Goal: Information Seeking & Learning: Find specific fact

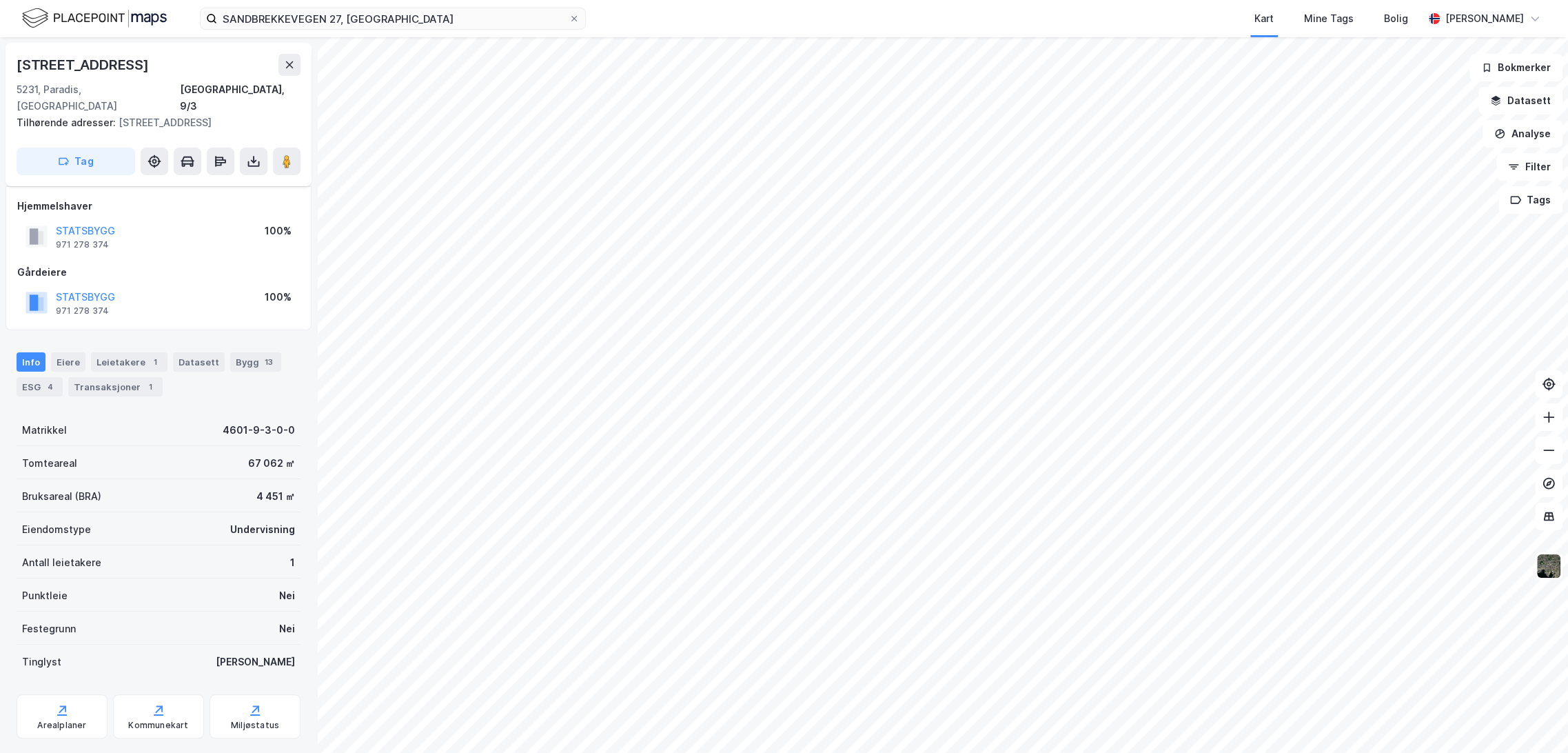
scroll to position [14, 0]
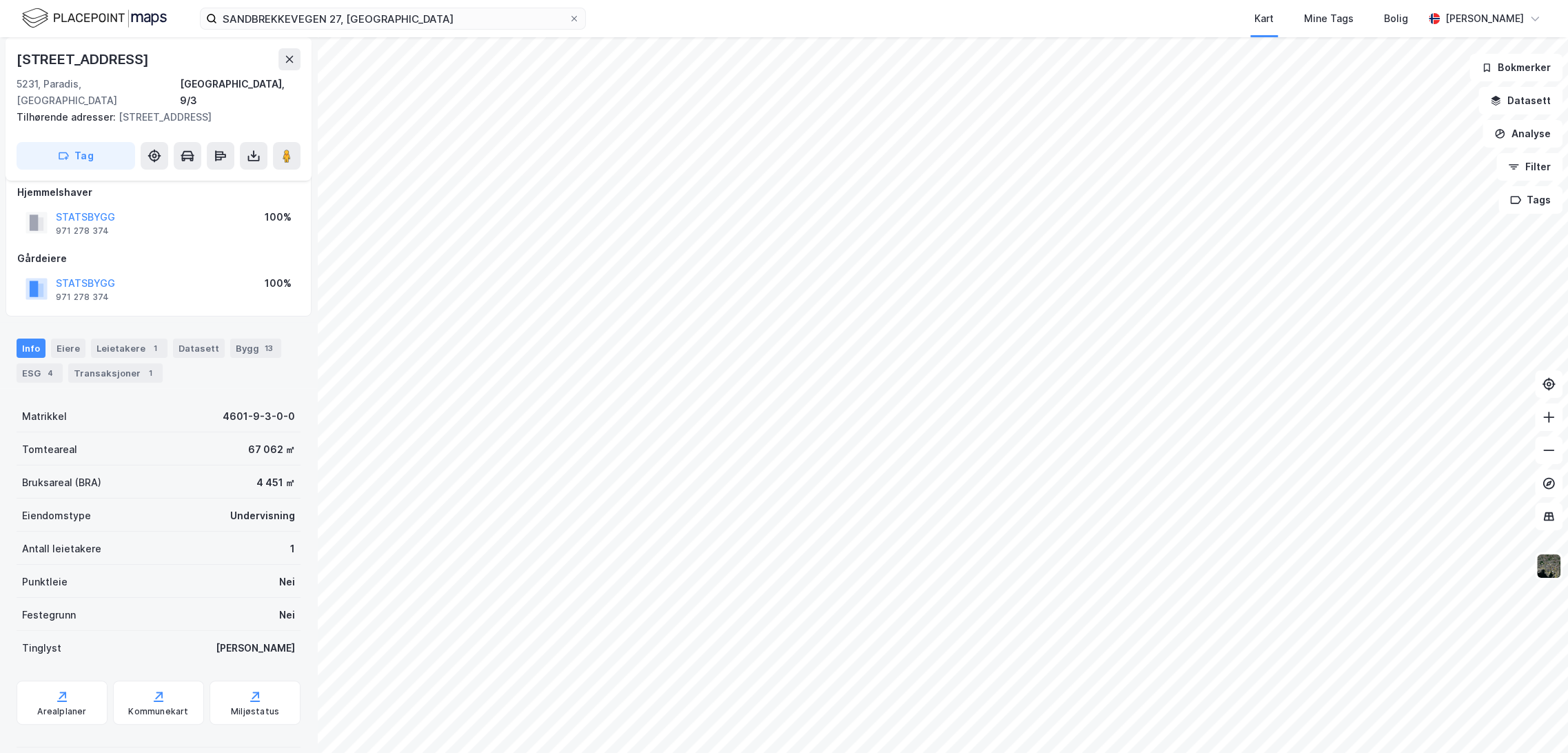
scroll to position [9, 0]
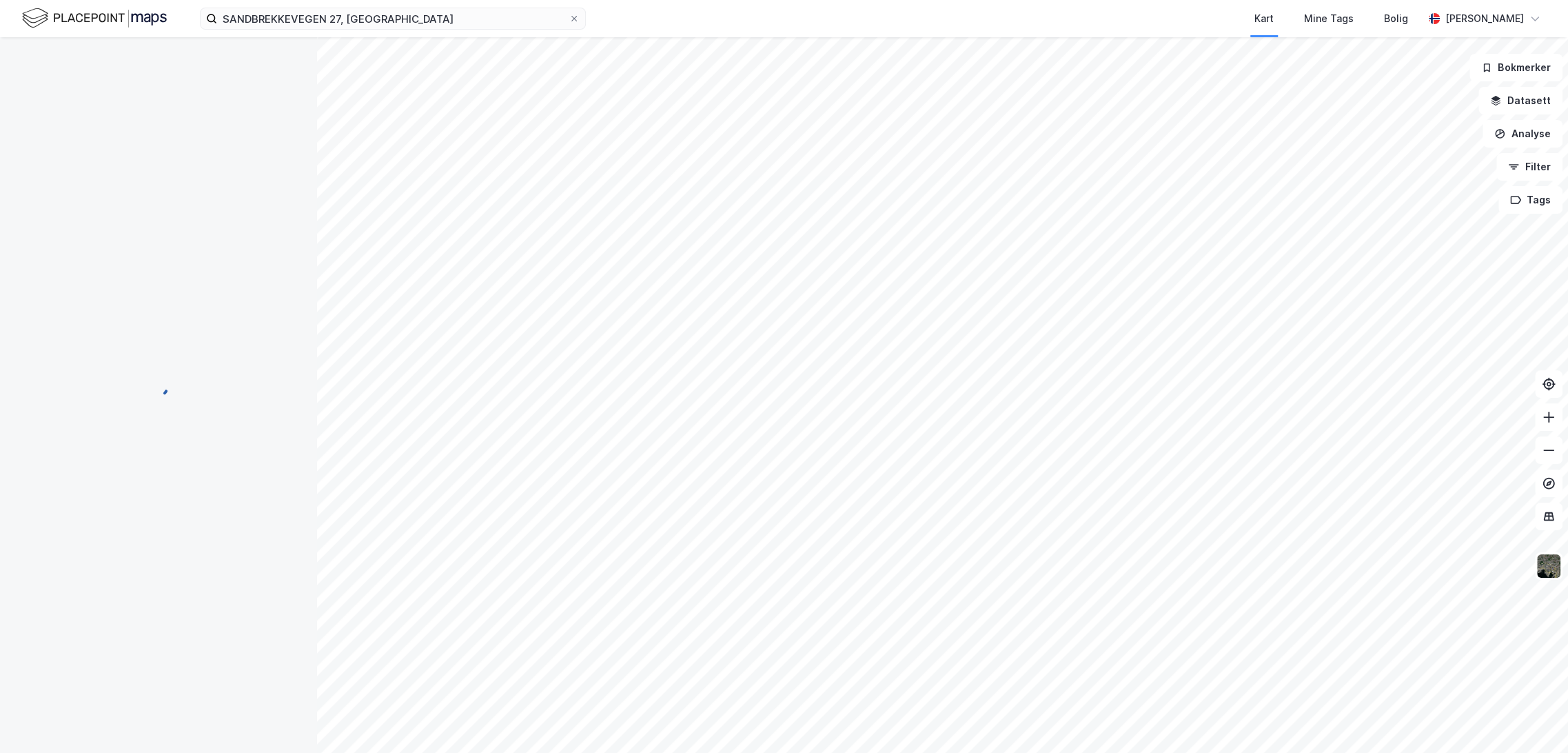
scroll to position [9, 0]
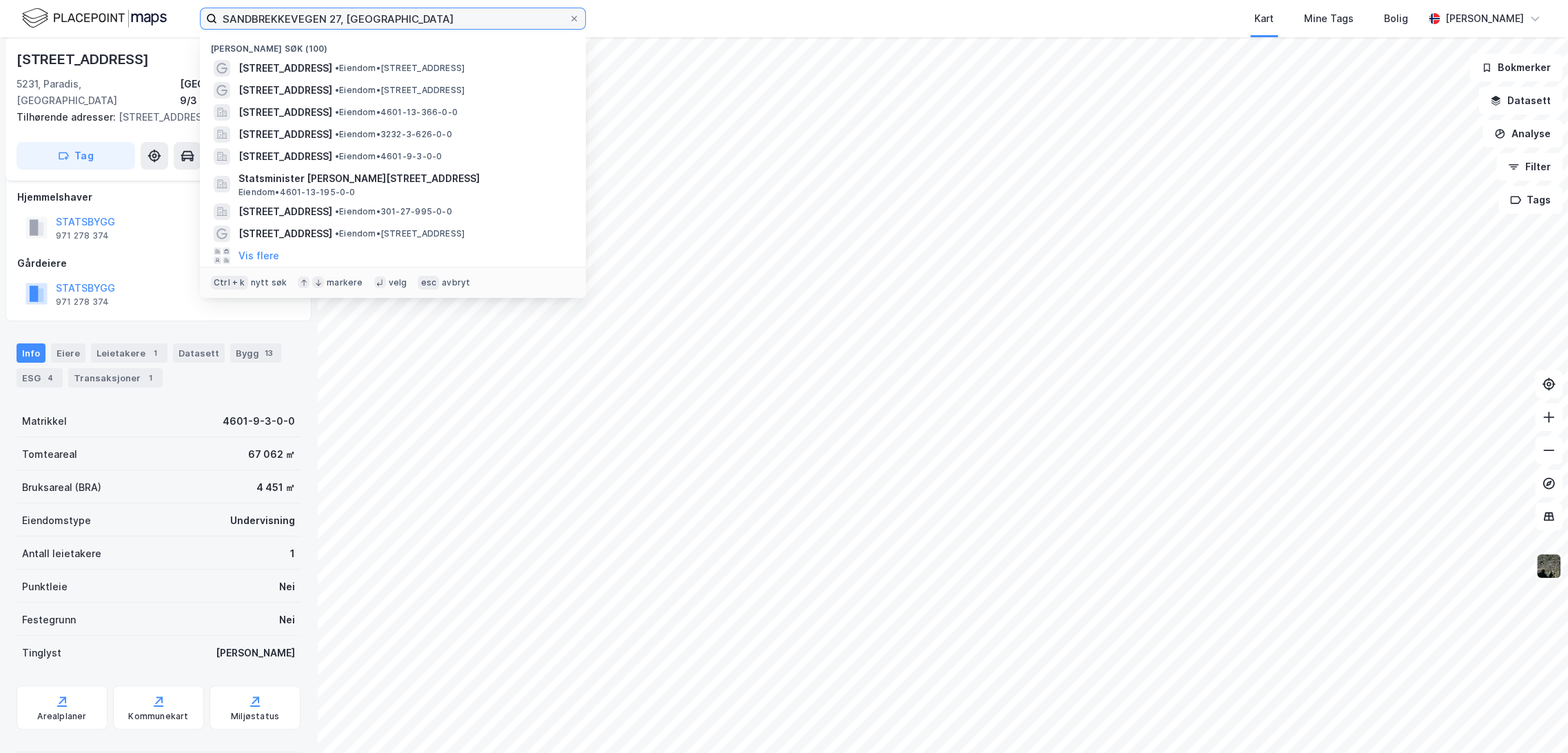
drag, startPoint x: 309, startPoint y: 15, endPoint x: 193, endPoint y: 15, distance: 116.0
click at [193, 15] on div "SANDBREKKEVEGEN 27, BERGEN Nylige søk (100) Sandbrekkevegen 27 • Eiendom • Sand…" at bounding box center [784, 19] width 1568 height 38
click at [487, 10] on input "SANDBREKKEVEGEN 27, BERGEN" at bounding box center [393, 19] width 351 height 21
click at [92, 48] on div "[STREET_ADDRESS]" at bounding box center [84, 59] width 135 height 22
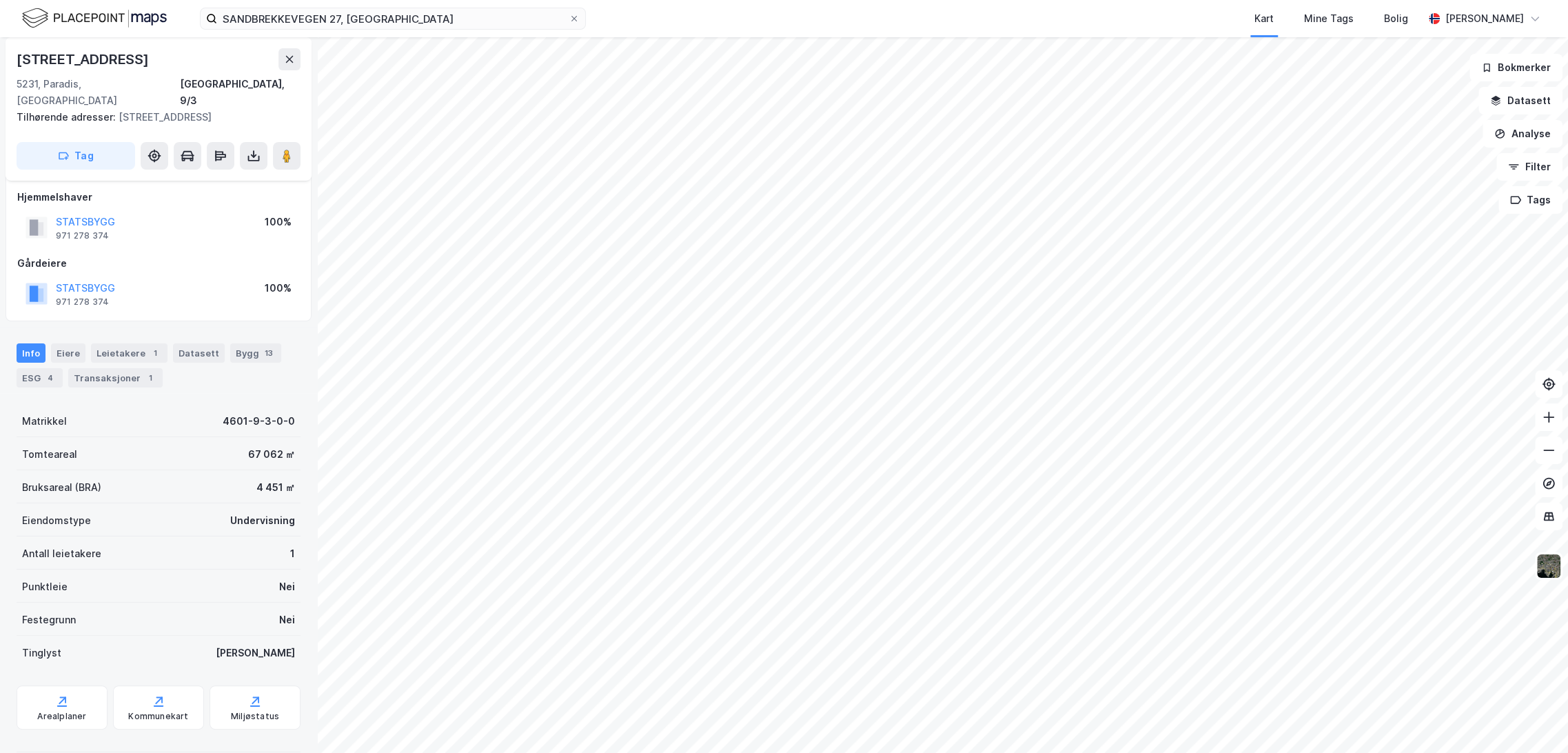
click at [22, 56] on div "[STREET_ADDRESS]" at bounding box center [84, 59] width 135 height 22
drag, startPoint x: 19, startPoint y: 56, endPoint x: 154, endPoint y: 59, distance: 135.0
click at [151, 59] on div "[STREET_ADDRESS]" at bounding box center [84, 59] width 135 height 22
copy div "[STREET_ADDRESS]"
click at [387, 11] on input "SANDBREKKEVEGEN 27, BERGEN" at bounding box center [393, 19] width 351 height 21
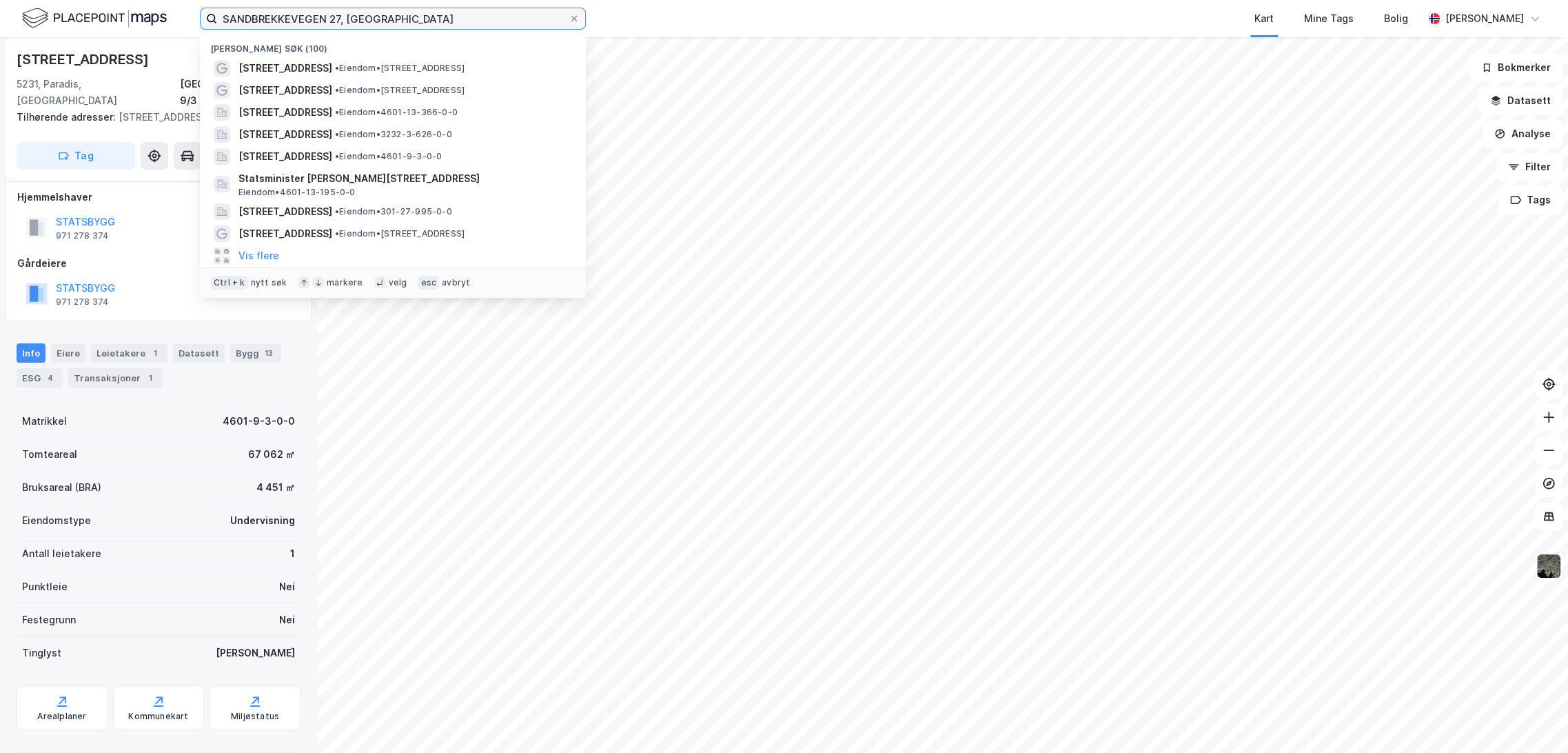
click at [387, 11] on input "SANDBREKKEVEGEN 27, BERGEN" at bounding box center [393, 19] width 351 height 21
paste input "Jansberg Forretning"
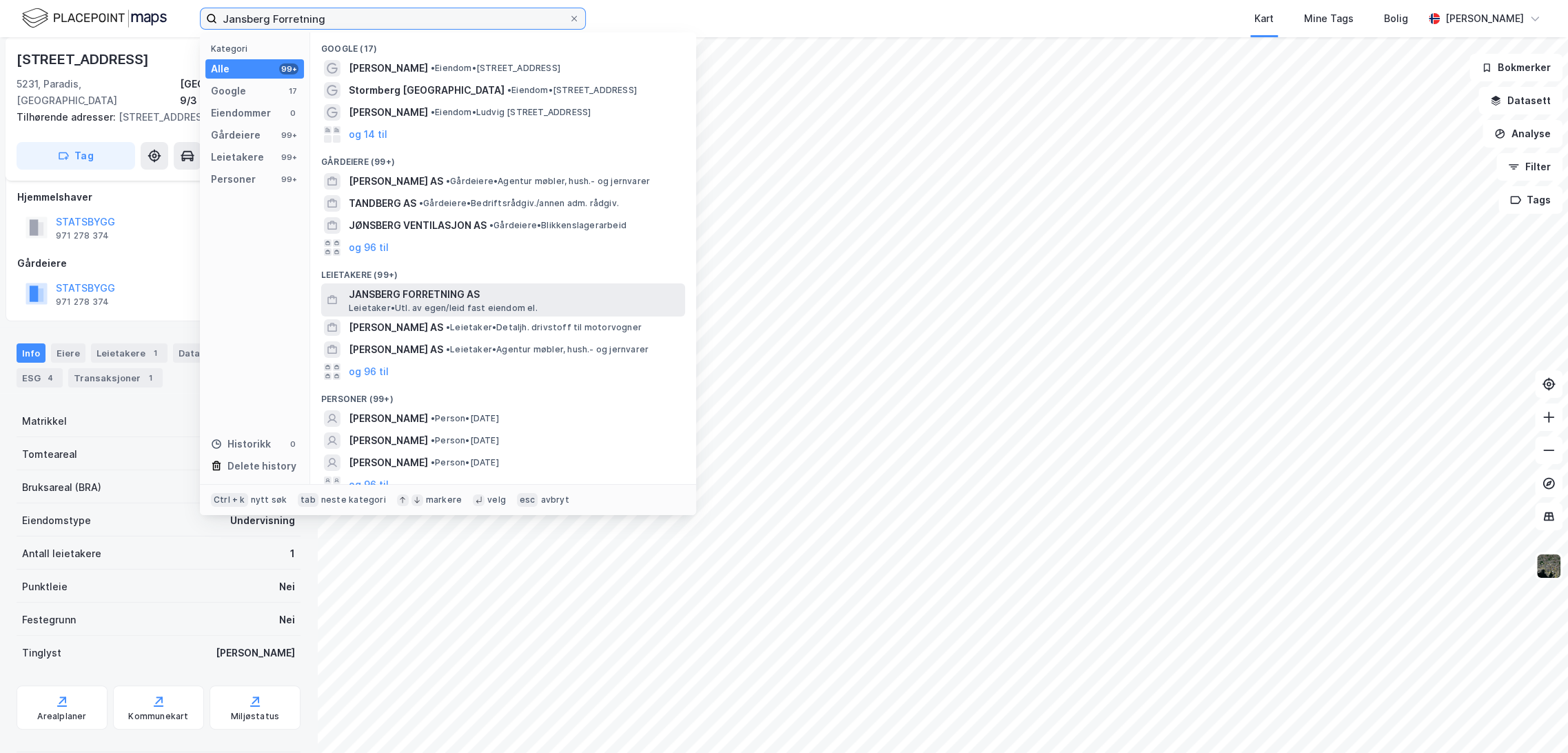
type input "Jansberg Forretning"
click at [453, 308] on span "Leietaker • Utl. av egen/leid fast eiendom el." at bounding box center [443, 308] width 189 height 11
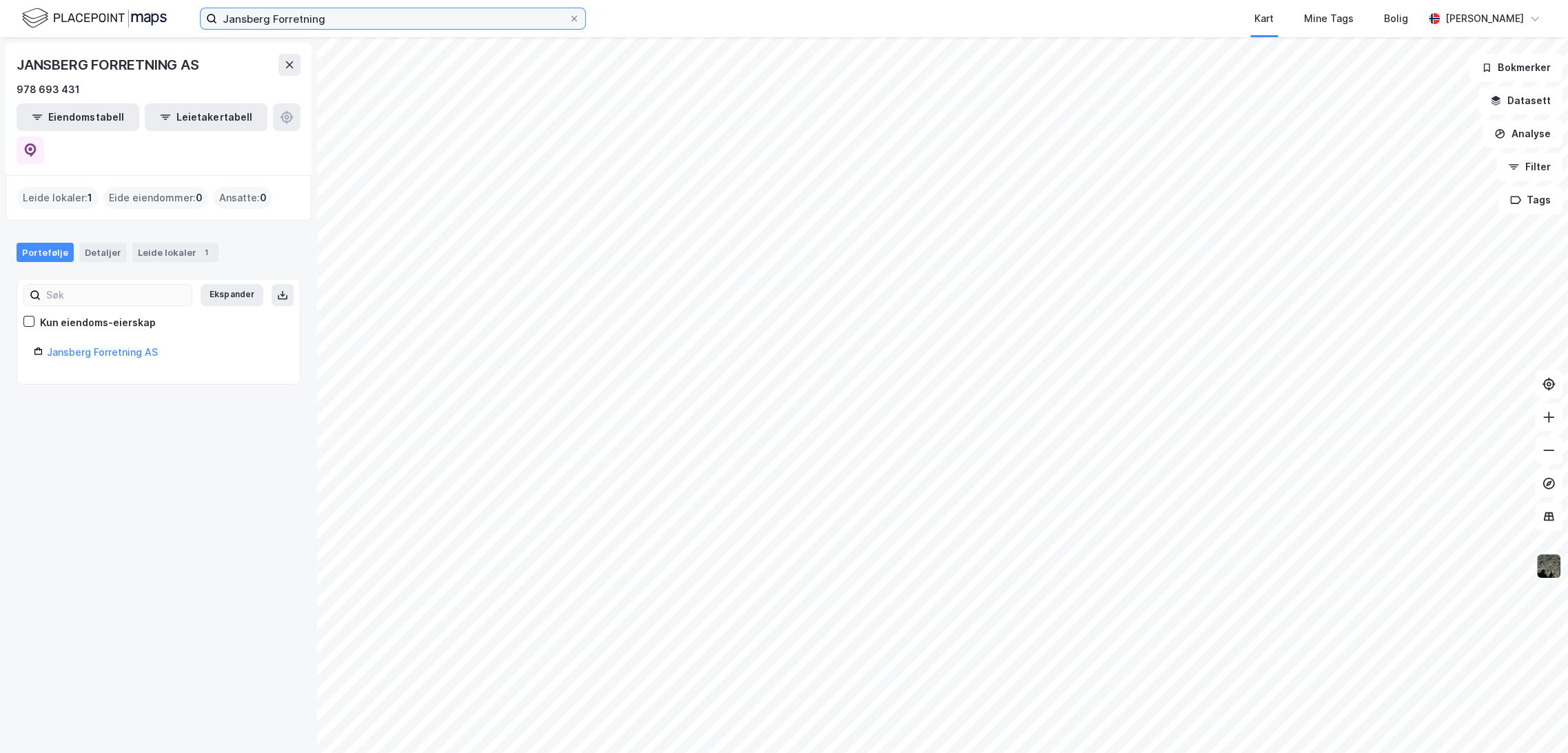
click at [319, 19] on input "Jansberg Forretning" at bounding box center [393, 19] width 351 height 21
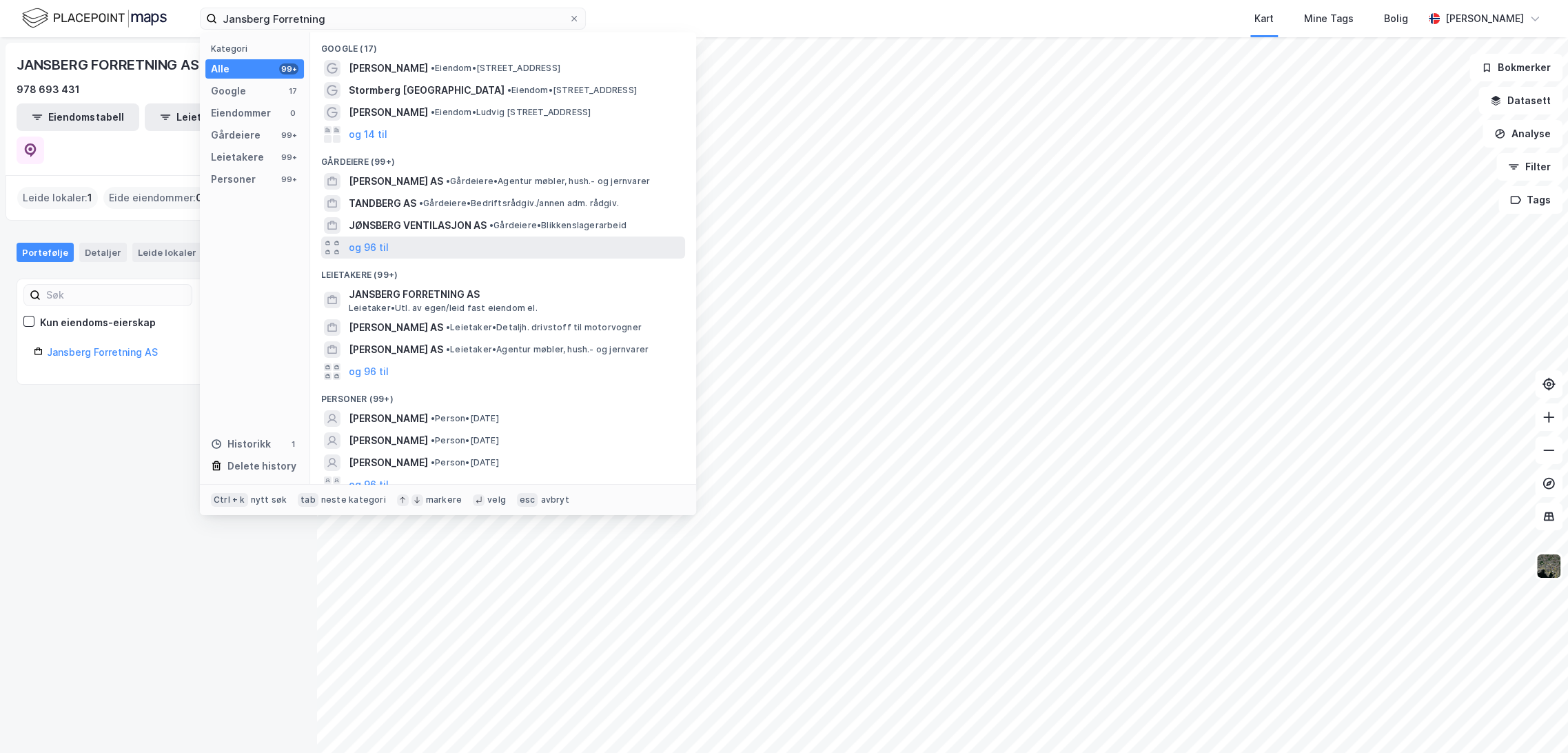
click at [388, 249] on div "og 96 til" at bounding box center [503, 248] width 364 height 22
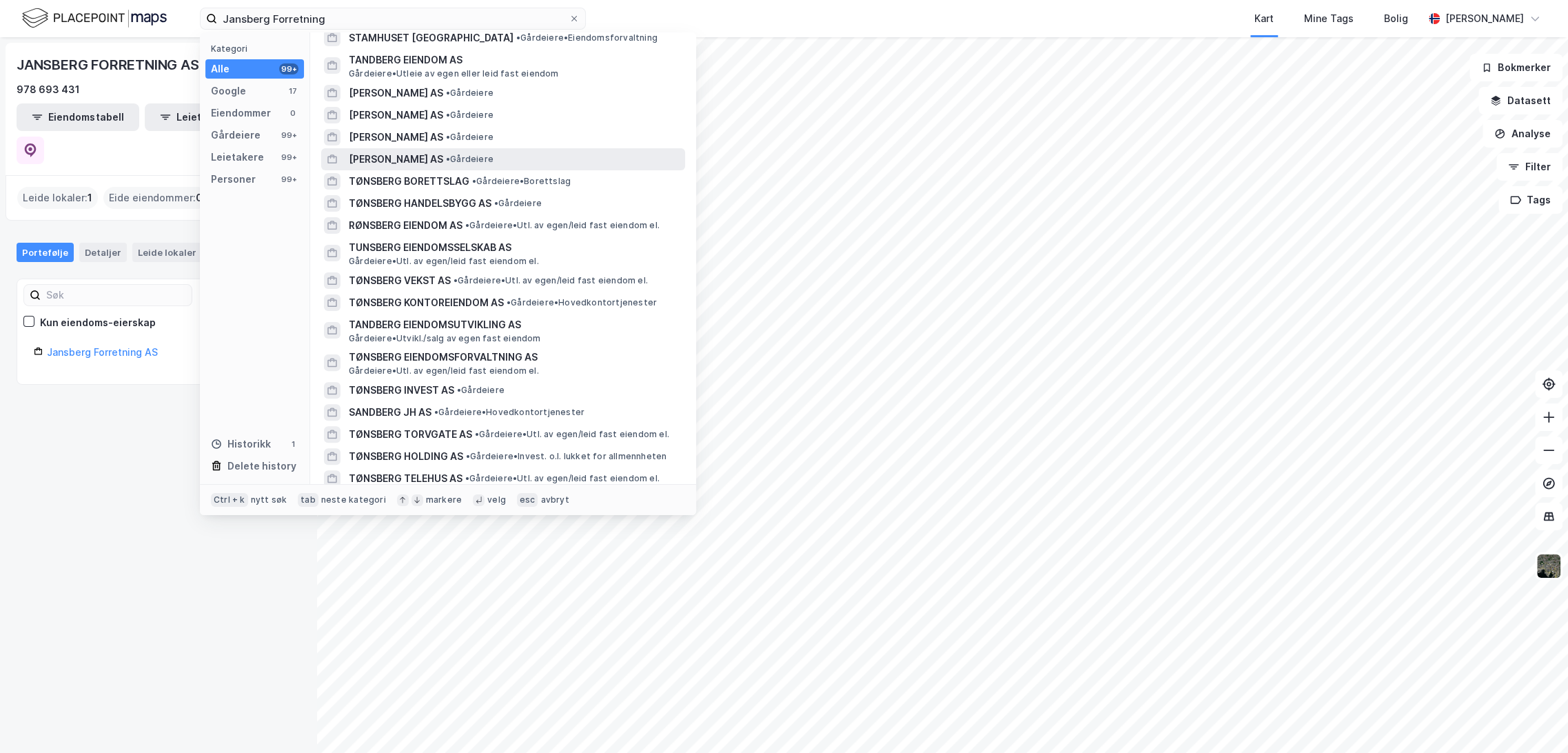
scroll to position [306, 0]
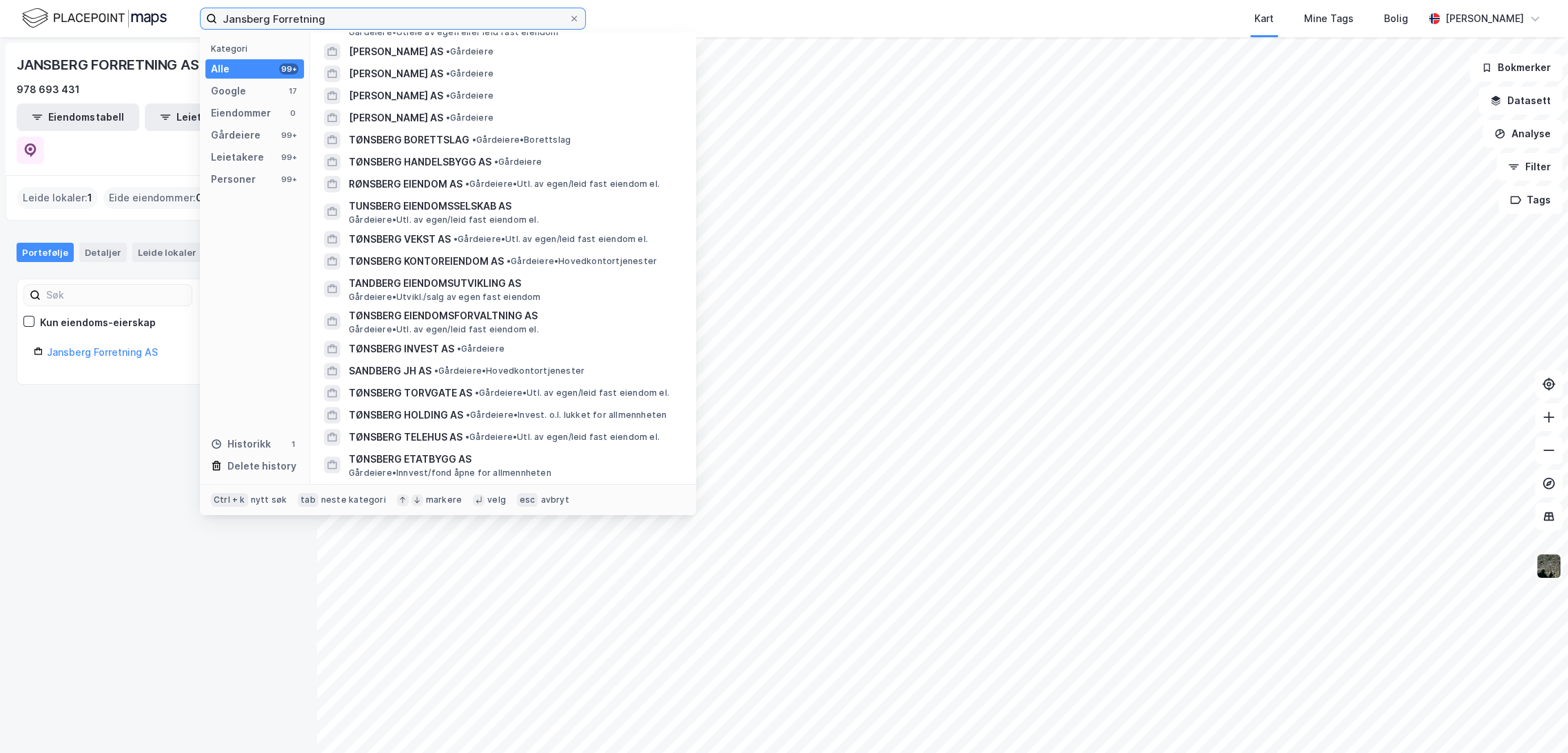
click at [312, 23] on input "Jansberg Forretning" at bounding box center [393, 19] width 351 height 21
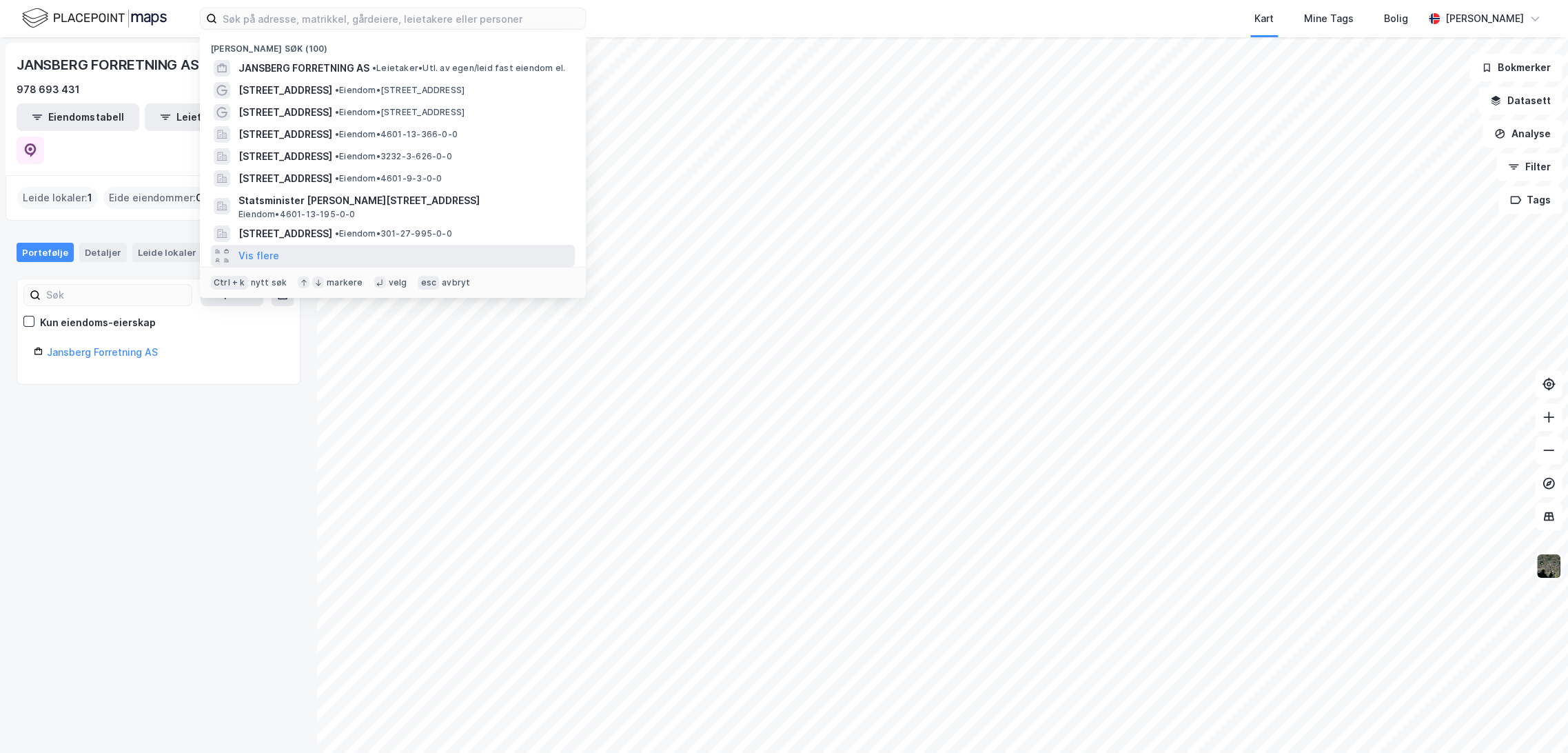
click at [259, 265] on div "Vis flere" at bounding box center [393, 256] width 364 height 22
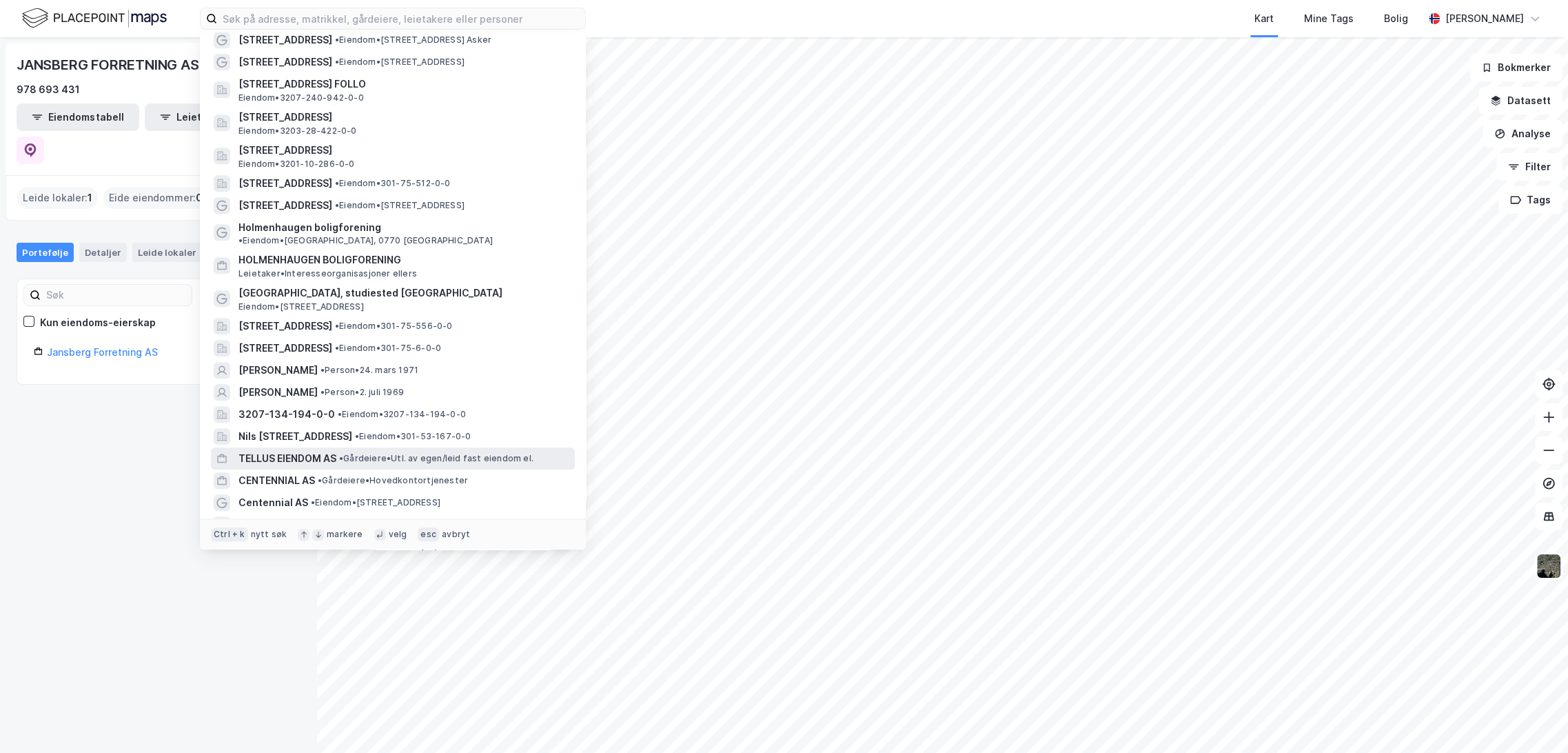
scroll to position [1149, 0]
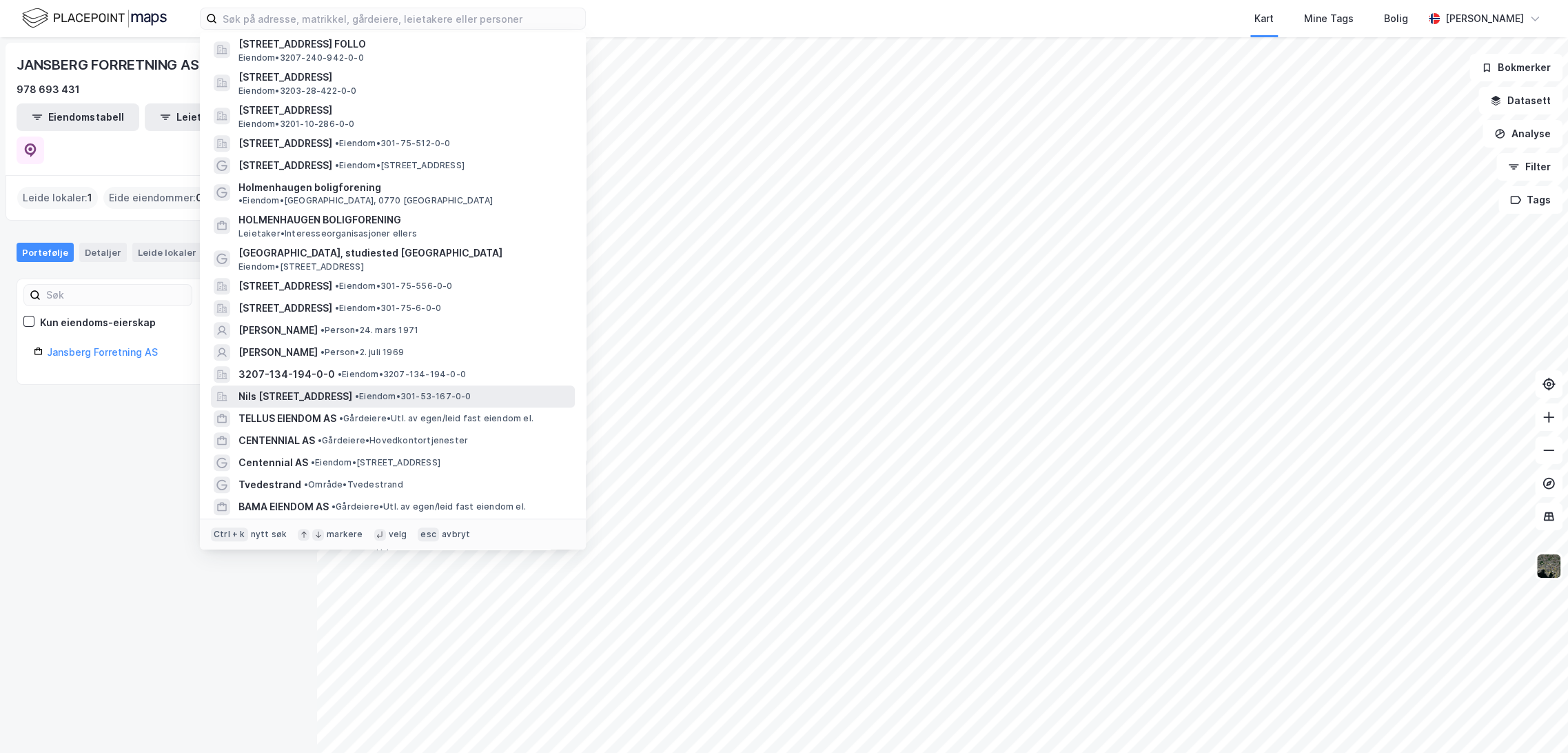
click at [352, 388] on span "Nils [STREET_ADDRESS]" at bounding box center [295, 397] width 114 height 17
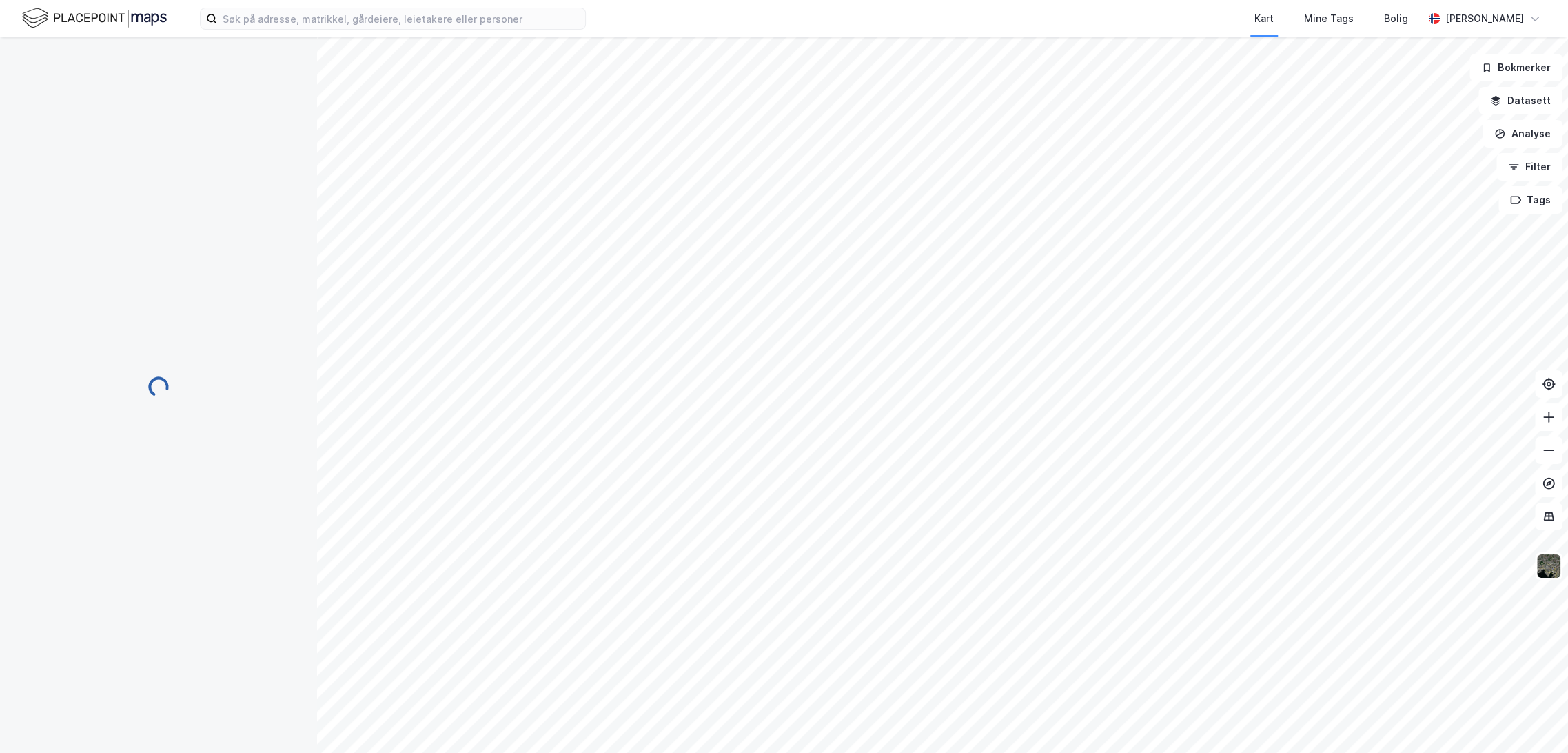
scroll to position [9, 0]
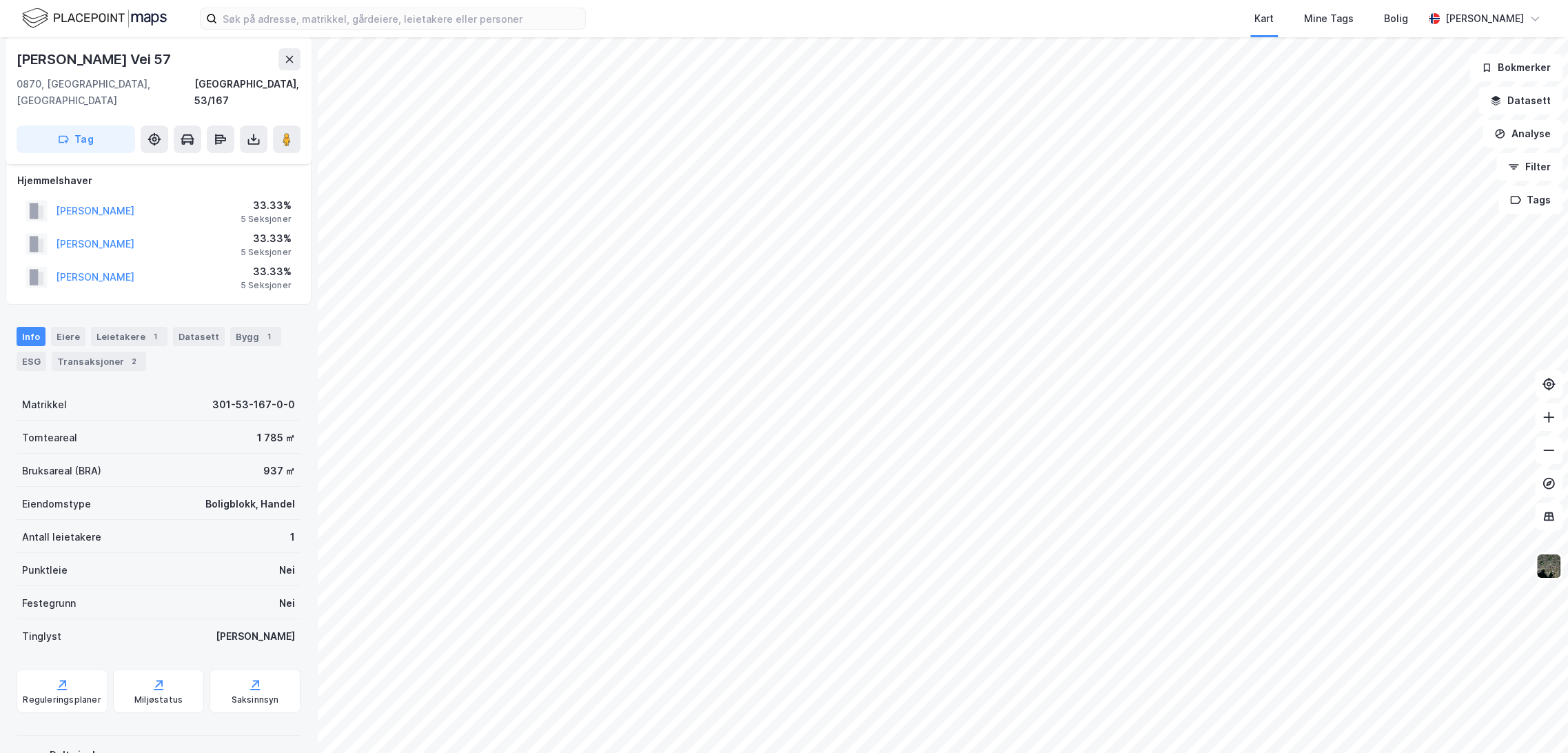
drag, startPoint x: 19, startPoint y: 56, endPoint x: 185, endPoint y: 50, distance: 166.1
click at [185, 50] on div "Nils Lauritssøns Vei 57" at bounding box center [158, 59] width 284 height 22
copy div "Nils Lauritssøns Vei 57"
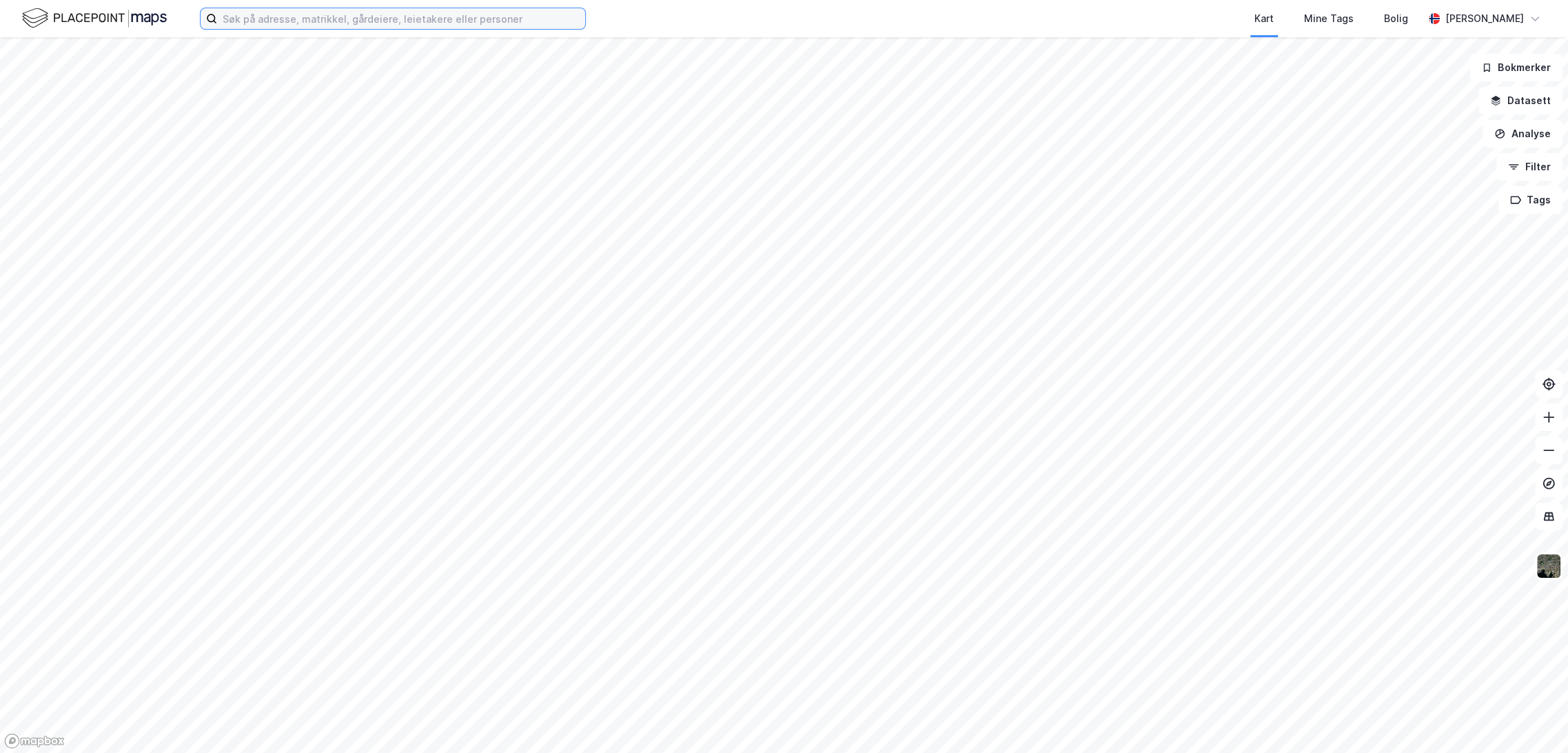
click at [358, 24] on input at bounding box center [401, 19] width 368 height 21
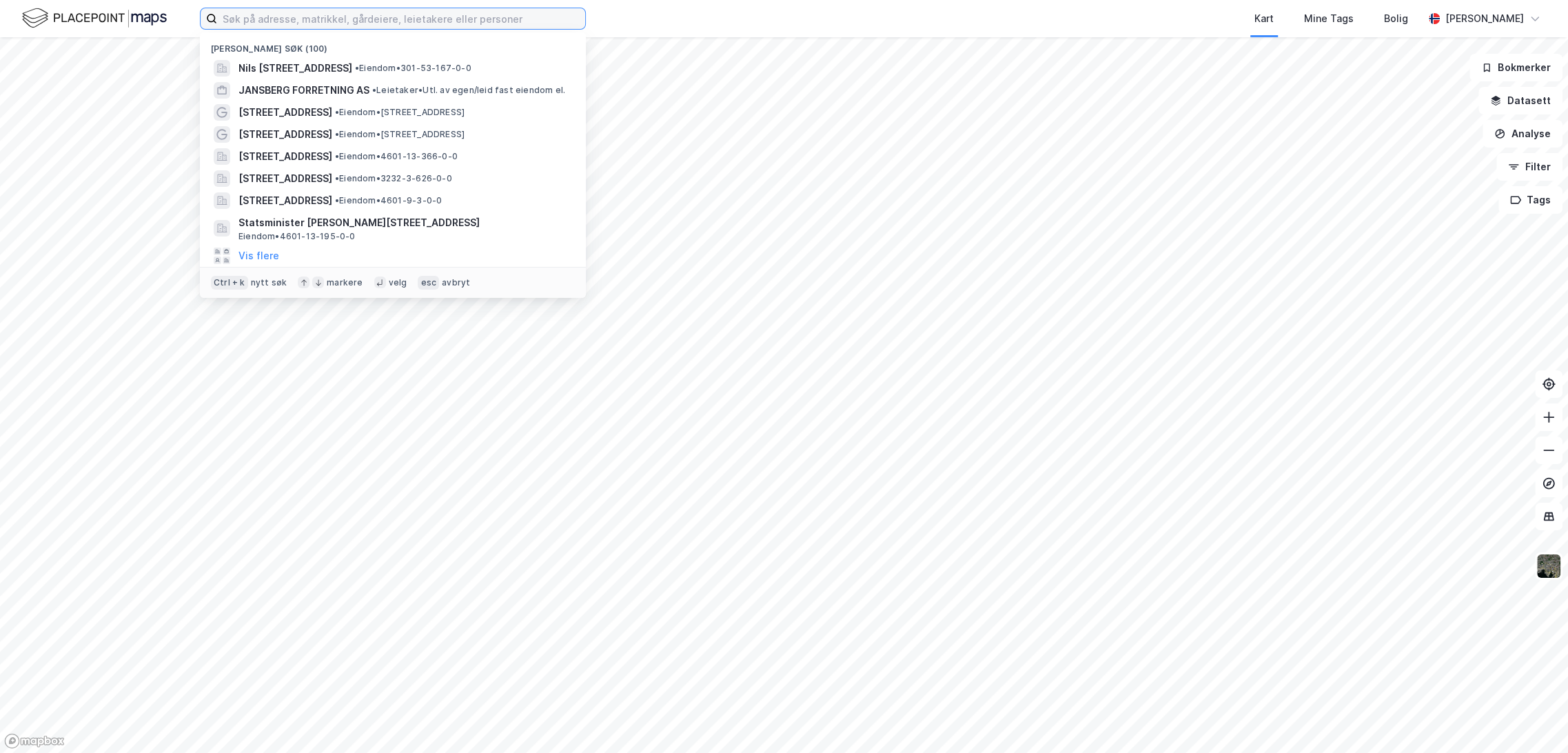
paste input "[STREET_ADDRESS]"
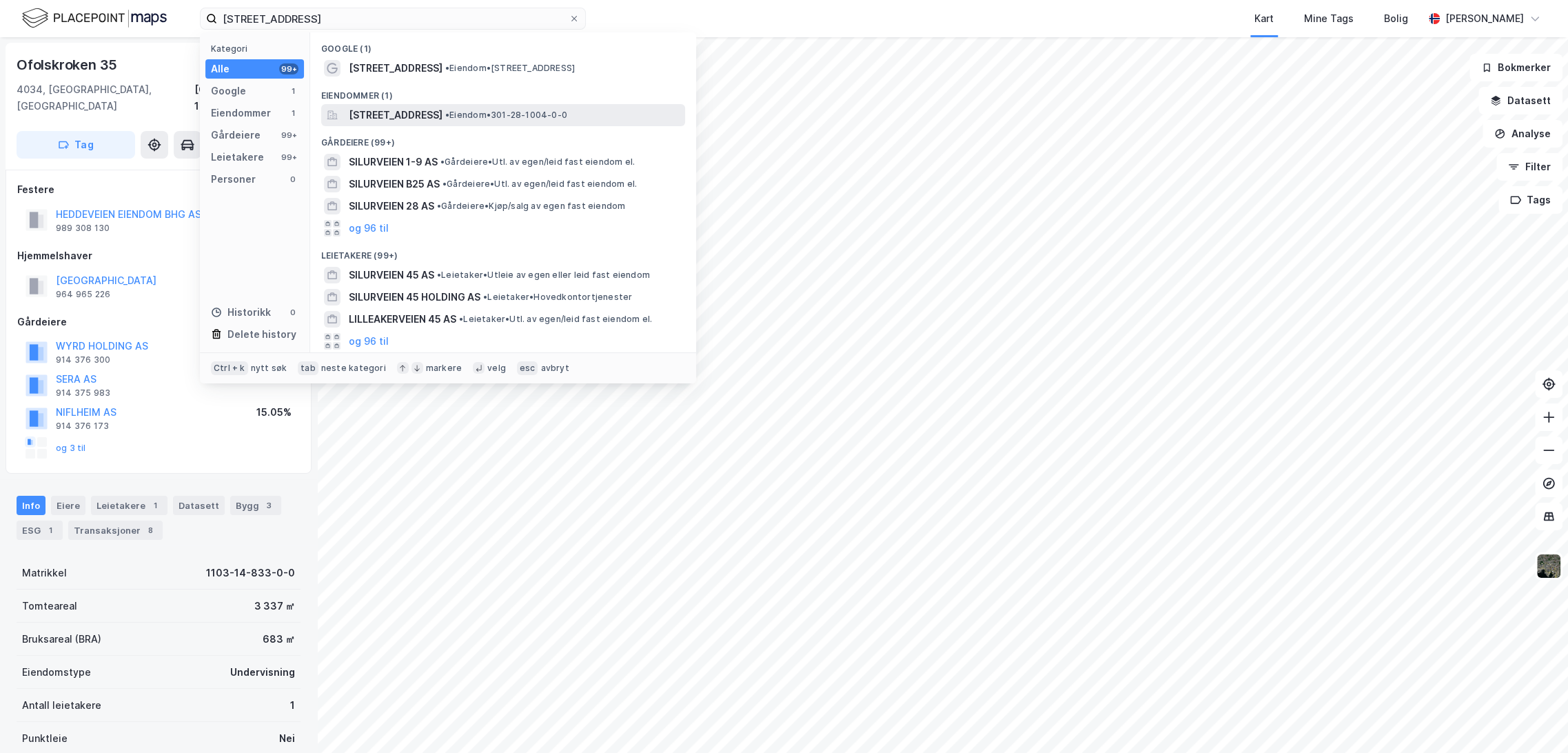
click at [442, 119] on span "[STREET_ADDRESS]" at bounding box center [395, 115] width 94 height 17
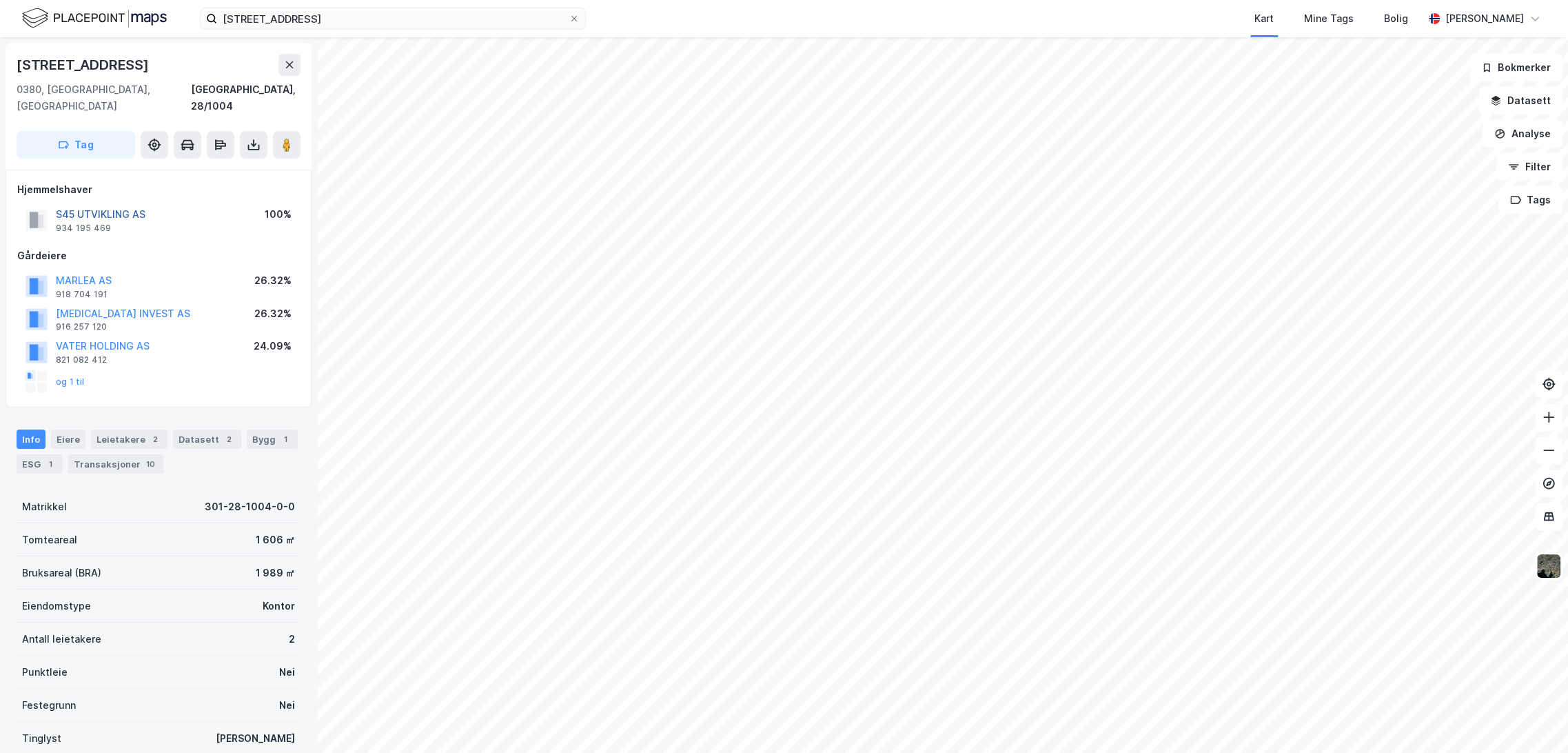
click at [0, 0] on button "S45 UTVIKLING AS" at bounding box center [0, 0] width 0 height 0
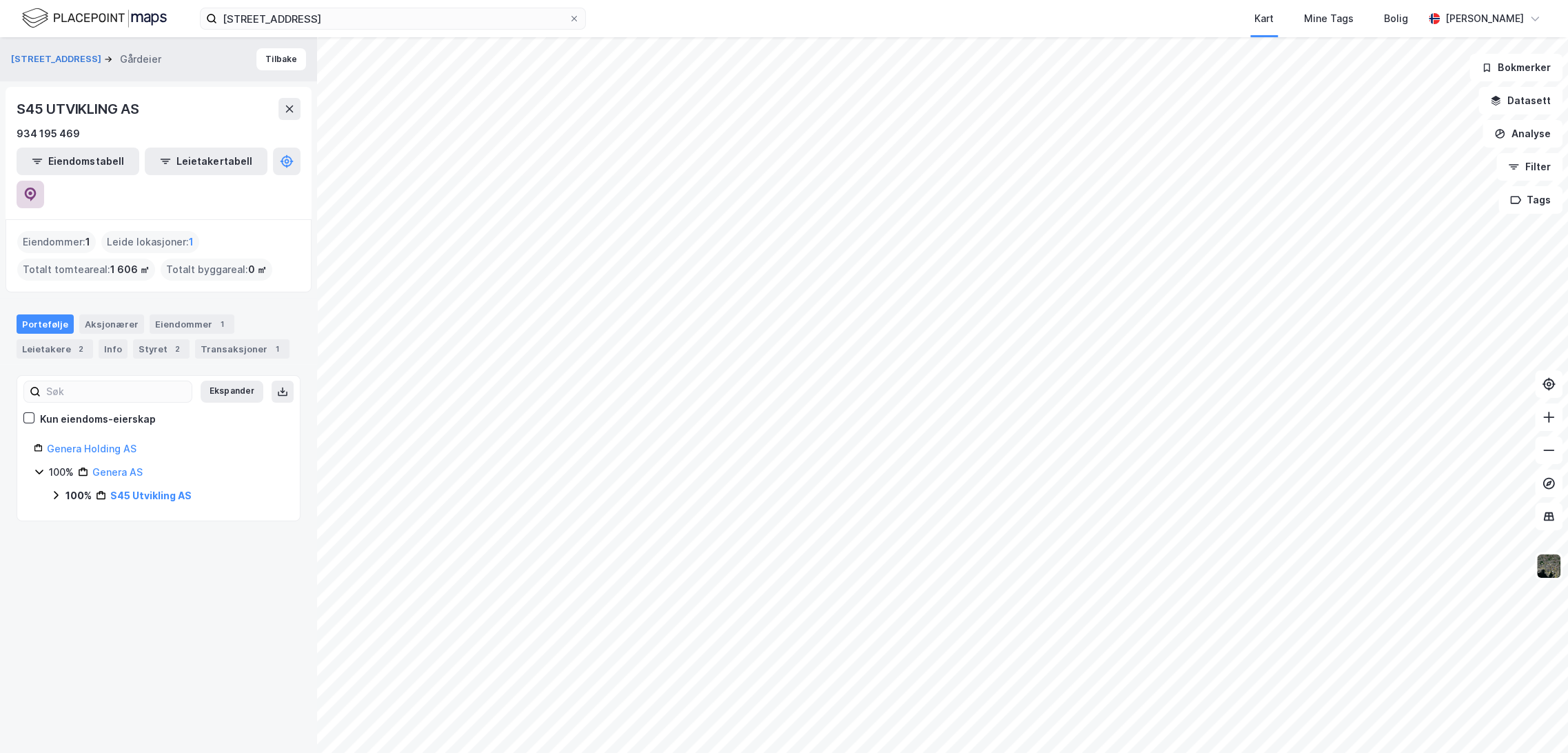
click at [44, 181] on button at bounding box center [31, 195] width 28 height 28
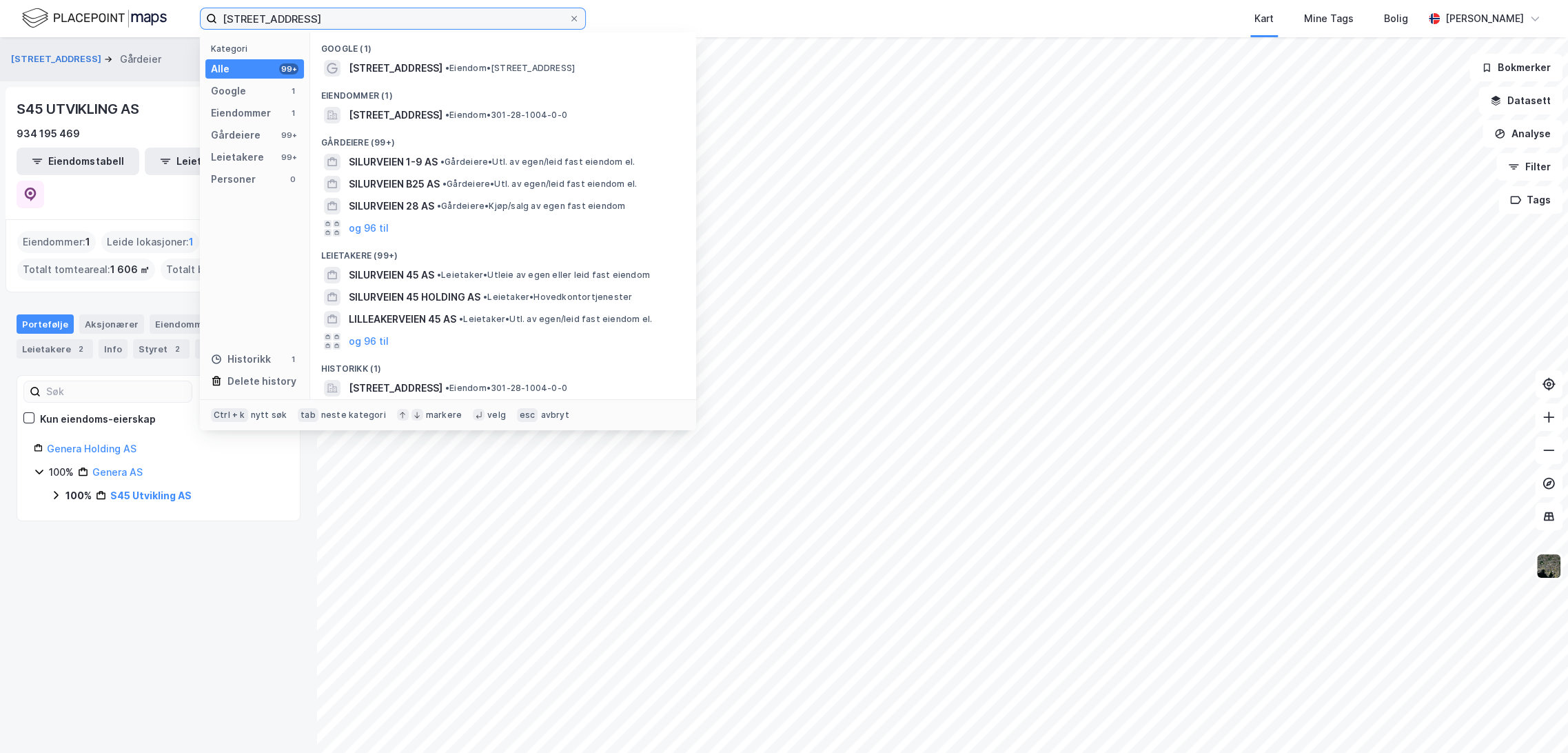
click at [287, 15] on input "[STREET_ADDRESS]" at bounding box center [393, 19] width 351 height 21
paste input "kogveien 10"
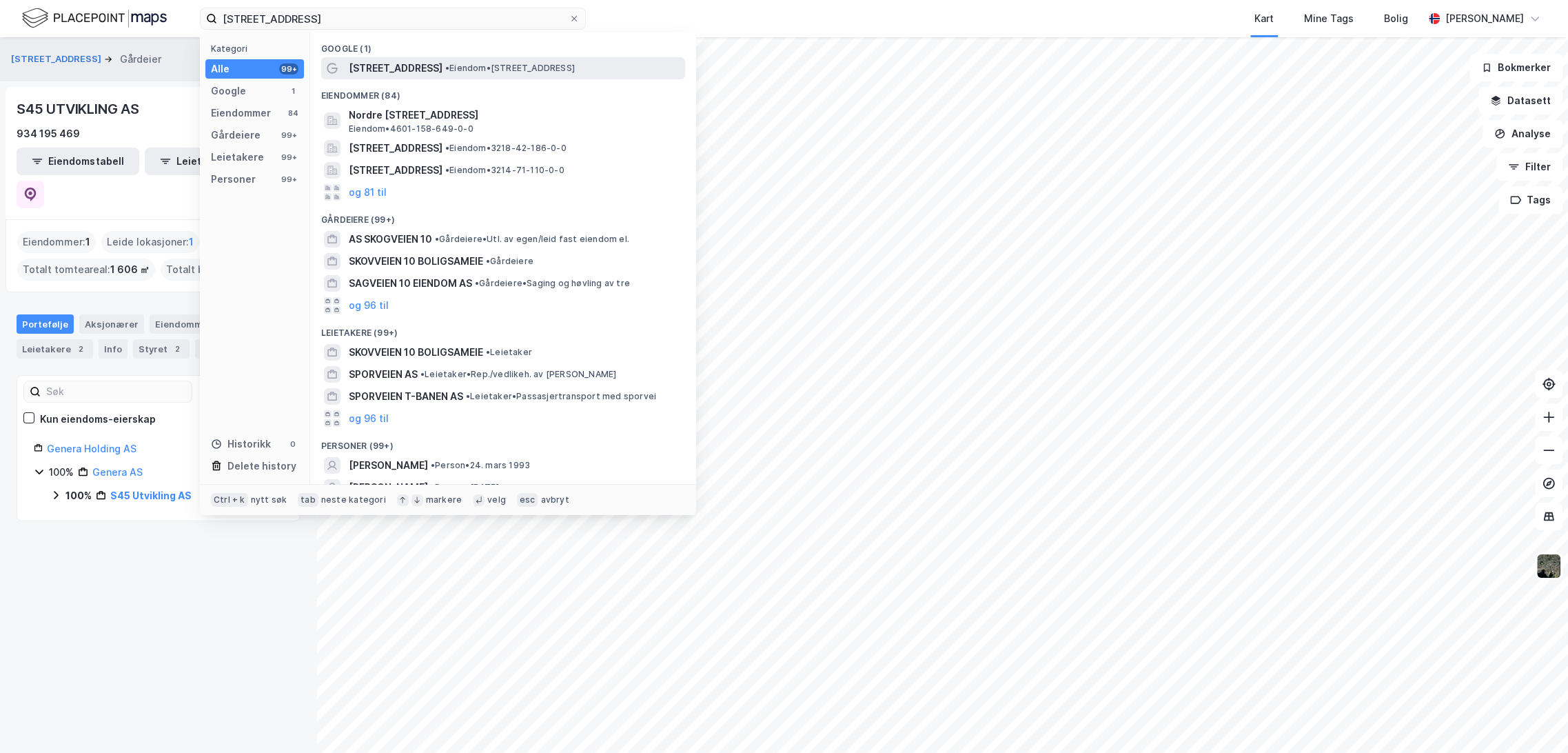
click at [445, 65] on span "•" at bounding box center [447, 67] width 4 height 10
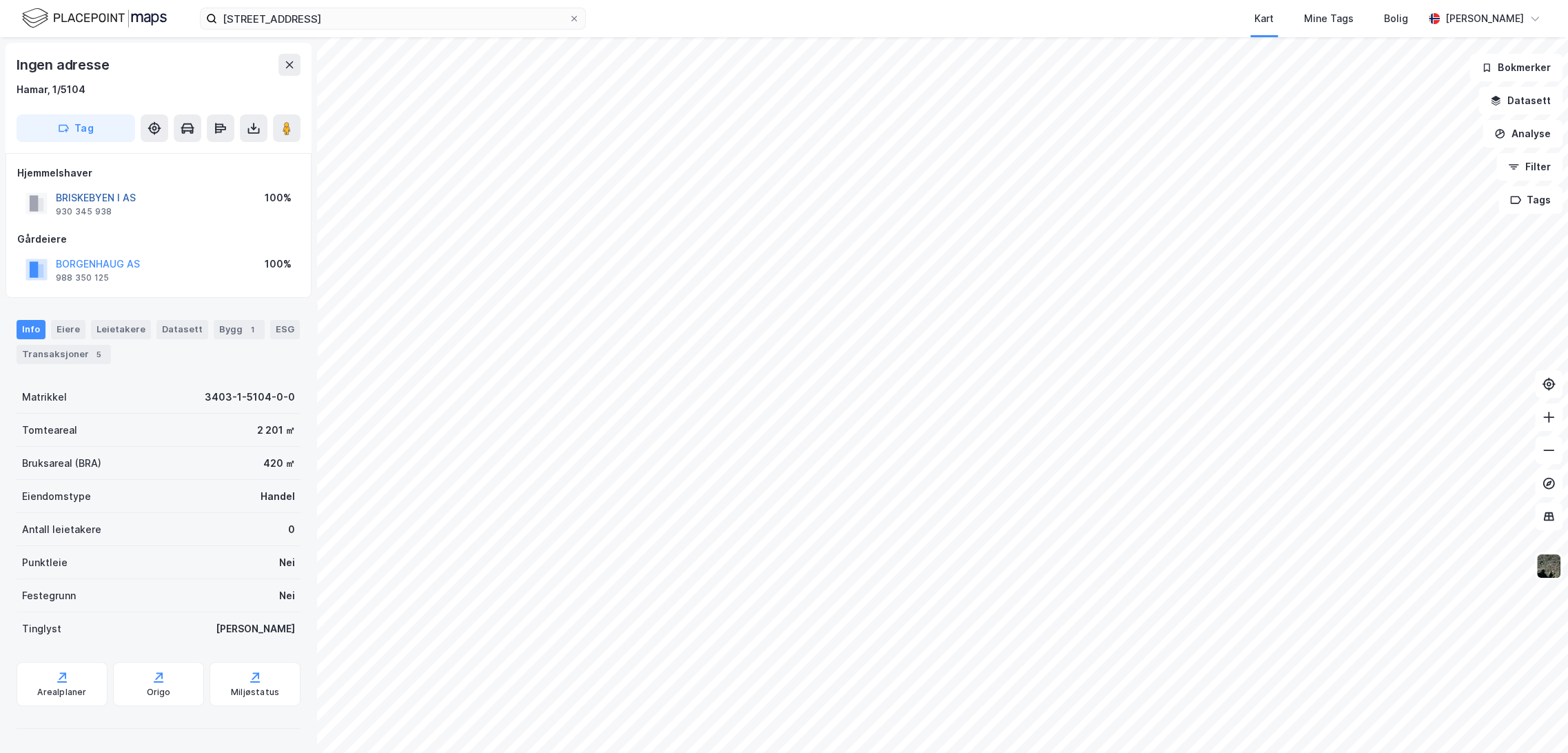
click at [0, 0] on button "BRISKEBYEN I AS" at bounding box center [0, 0] width 0 height 0
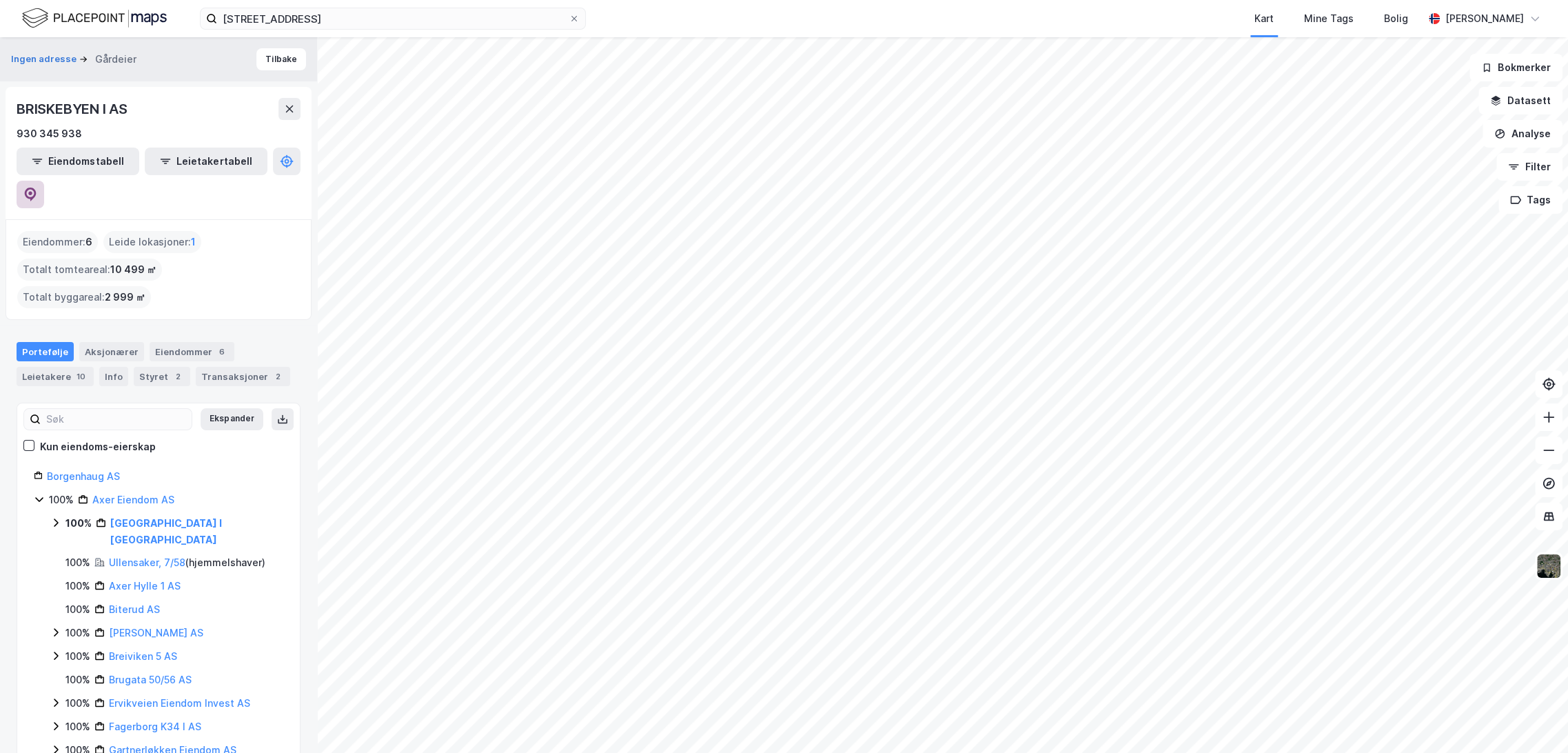
click at [44, 181] on button at bounding box center [31, 195] width 28 height 28
click at [292, 17] on input "[STREET_ADDRESS]" at bounding box center [393, 19] width 351 height 21
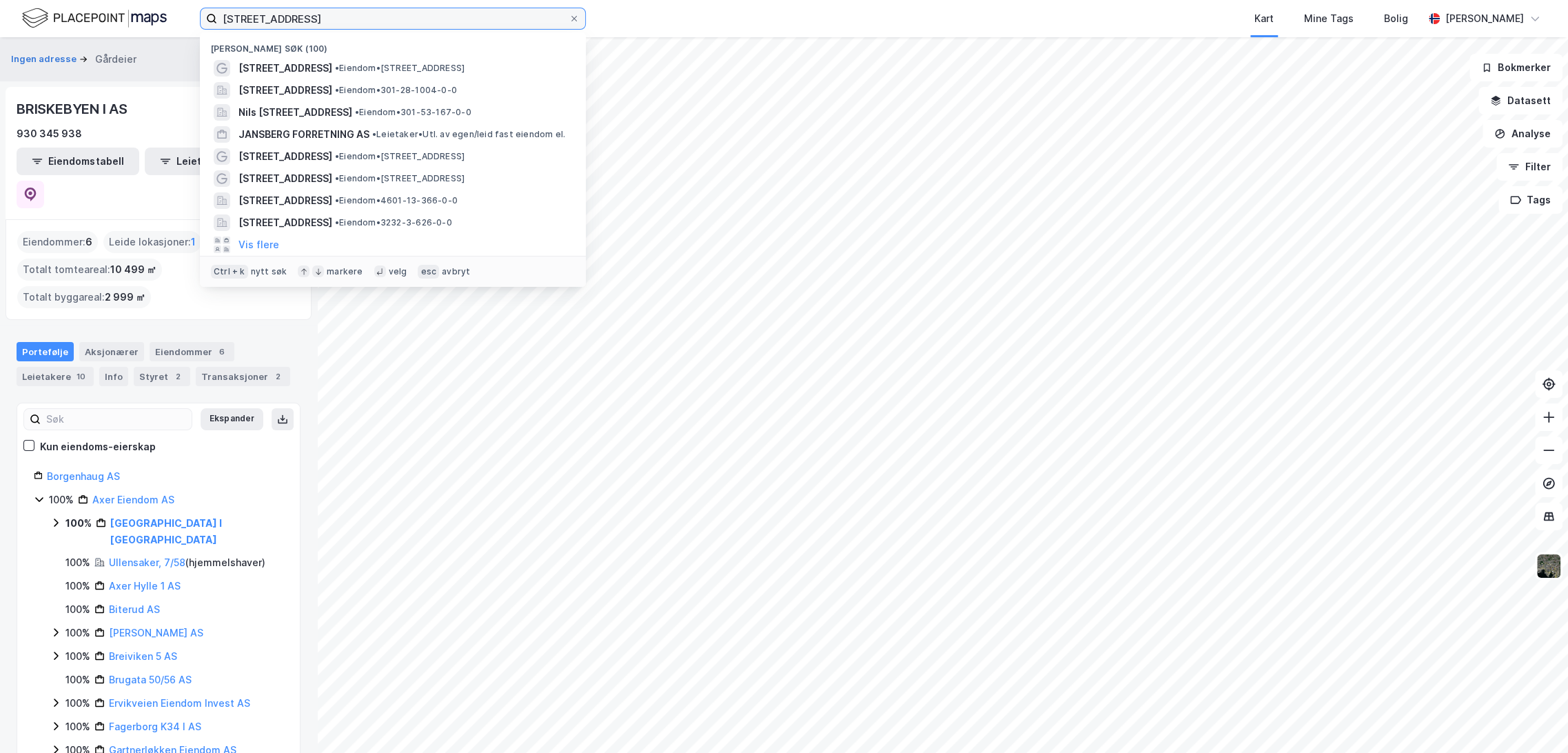
click at [292, 17] on input "[STREET_ADDRESS]" at bounding box center [393, 19] width 351 height 21
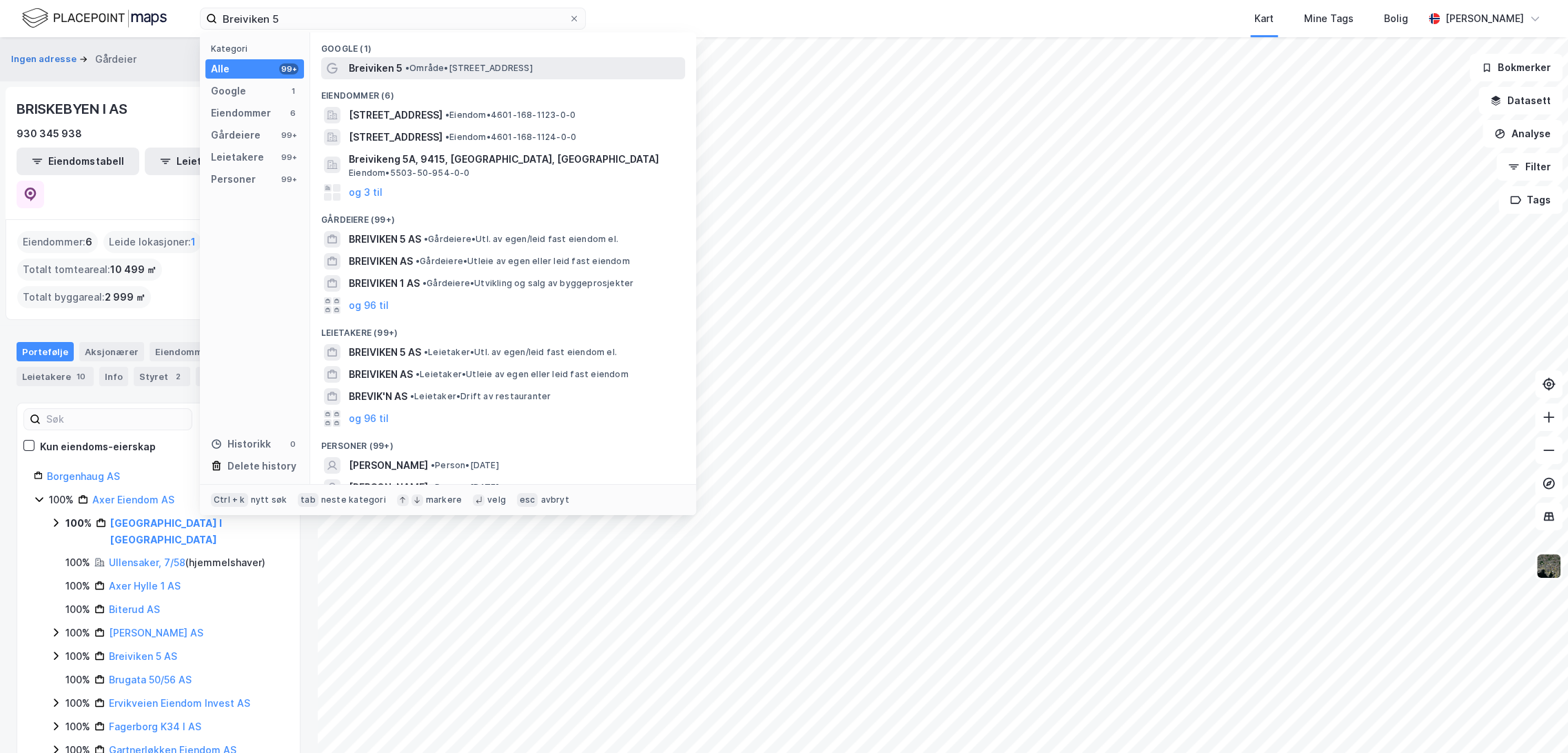
click at [417, 69] on span "• Område • [STREET_ADDRESS]" at bounding box center [469, 68] width 128 height 11
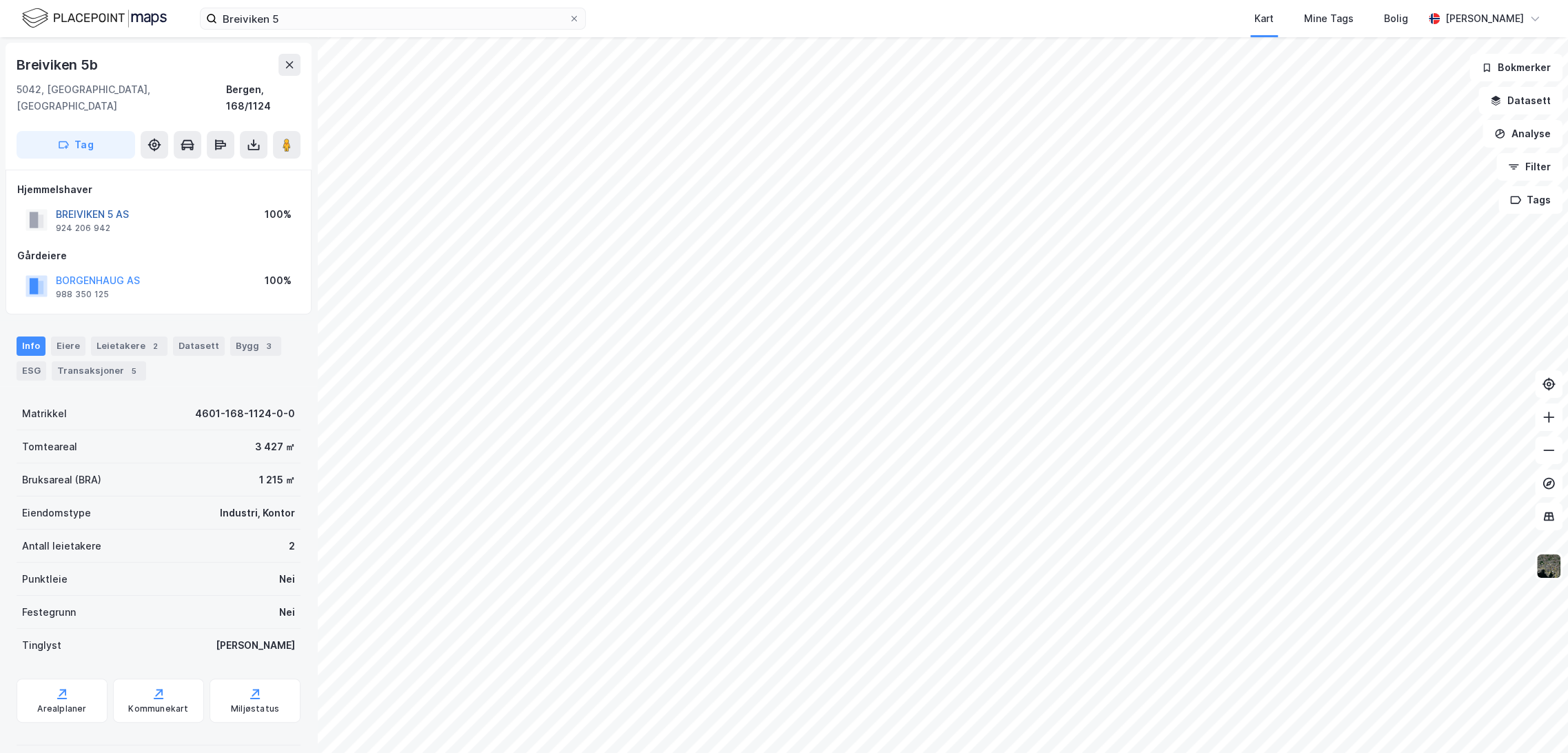
click at [0, 0] on button "BREIVIKEN 5 AS" at bounding box center [0, 0] width 0 height 0
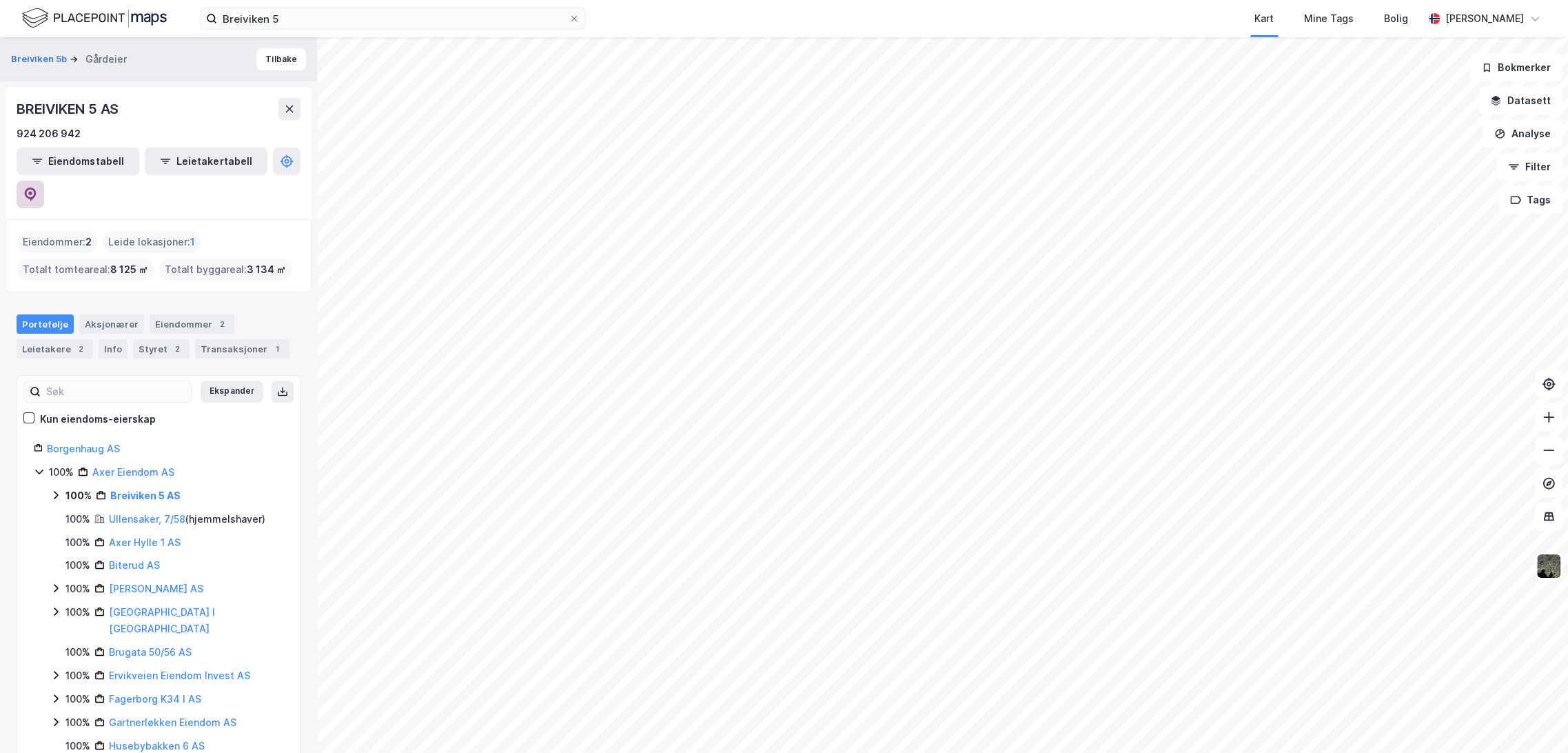
click at [37, 188] on icon at bounding box center [31, 195] width 12 height 14
click at [299, 16] on input "Breiviken 5" at bounding box center [393, 19] width 351 height 21
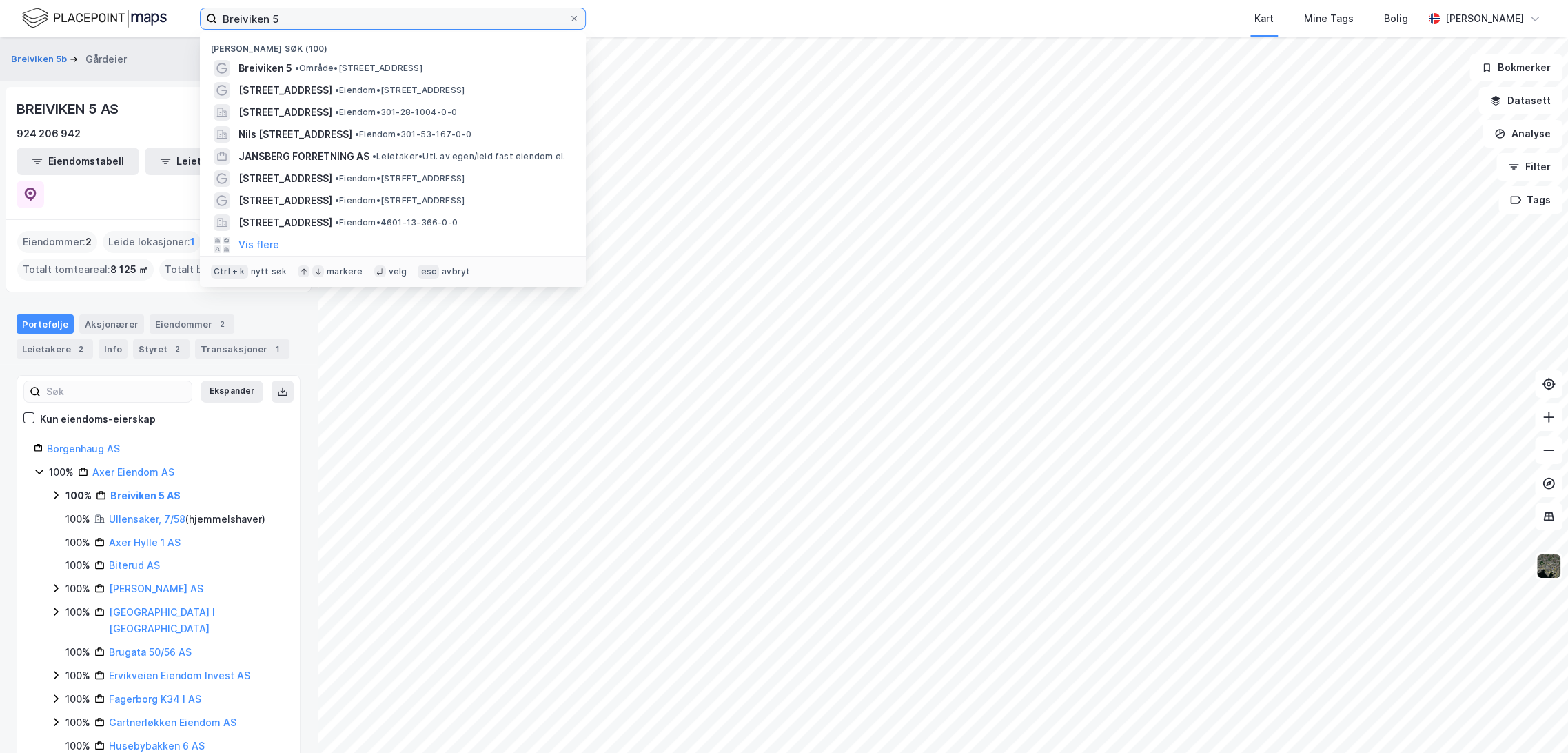
click at [299, 16] on input "Breiviken 5" at bounding box center [393, 19] width 351 height 21
paste input "LUX P-hus AS"
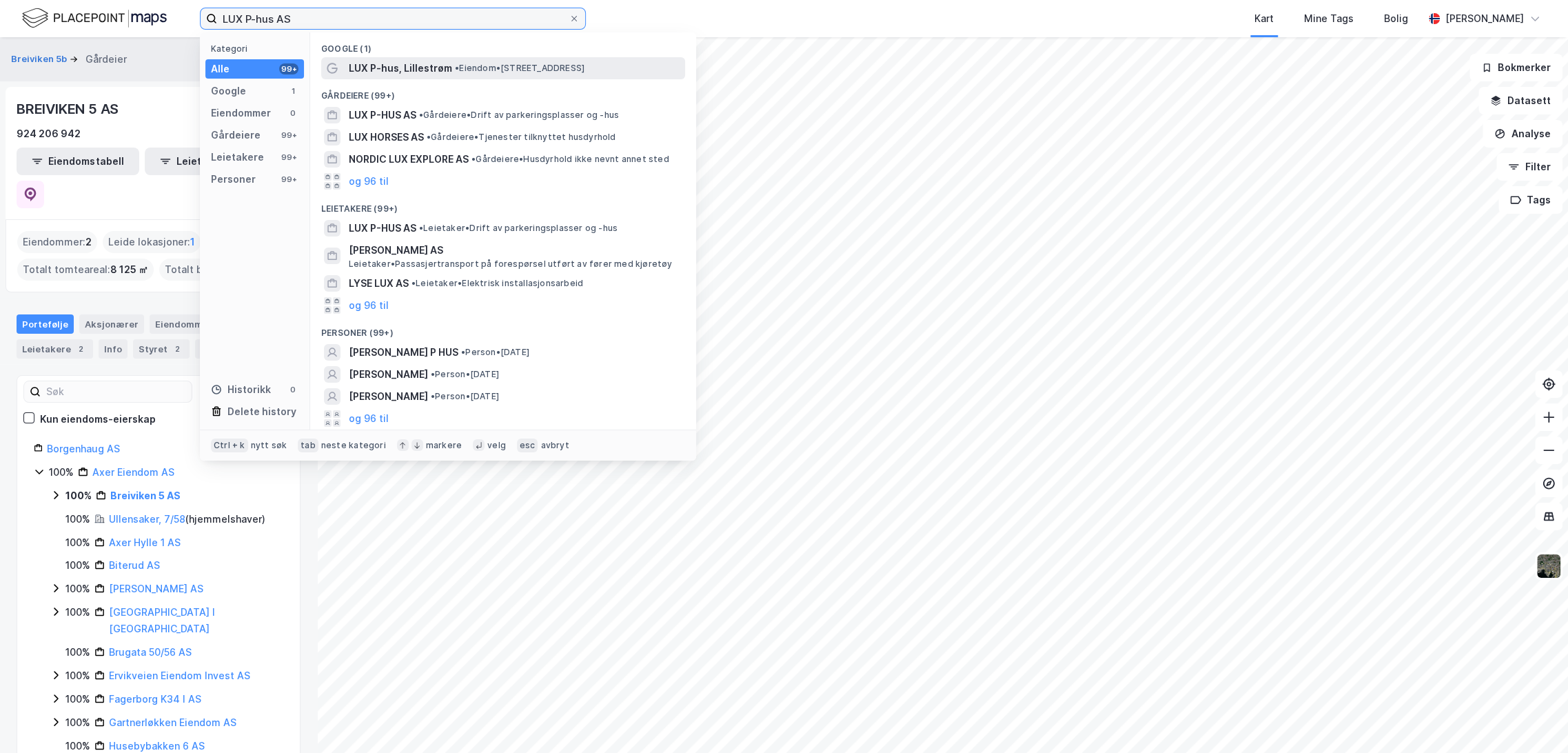
type input "LUX P-hus AS"
click at [435, 72] on span "LUX P-hus, Lillestrøm" at bounding box center [400, 68] width 103 height 17
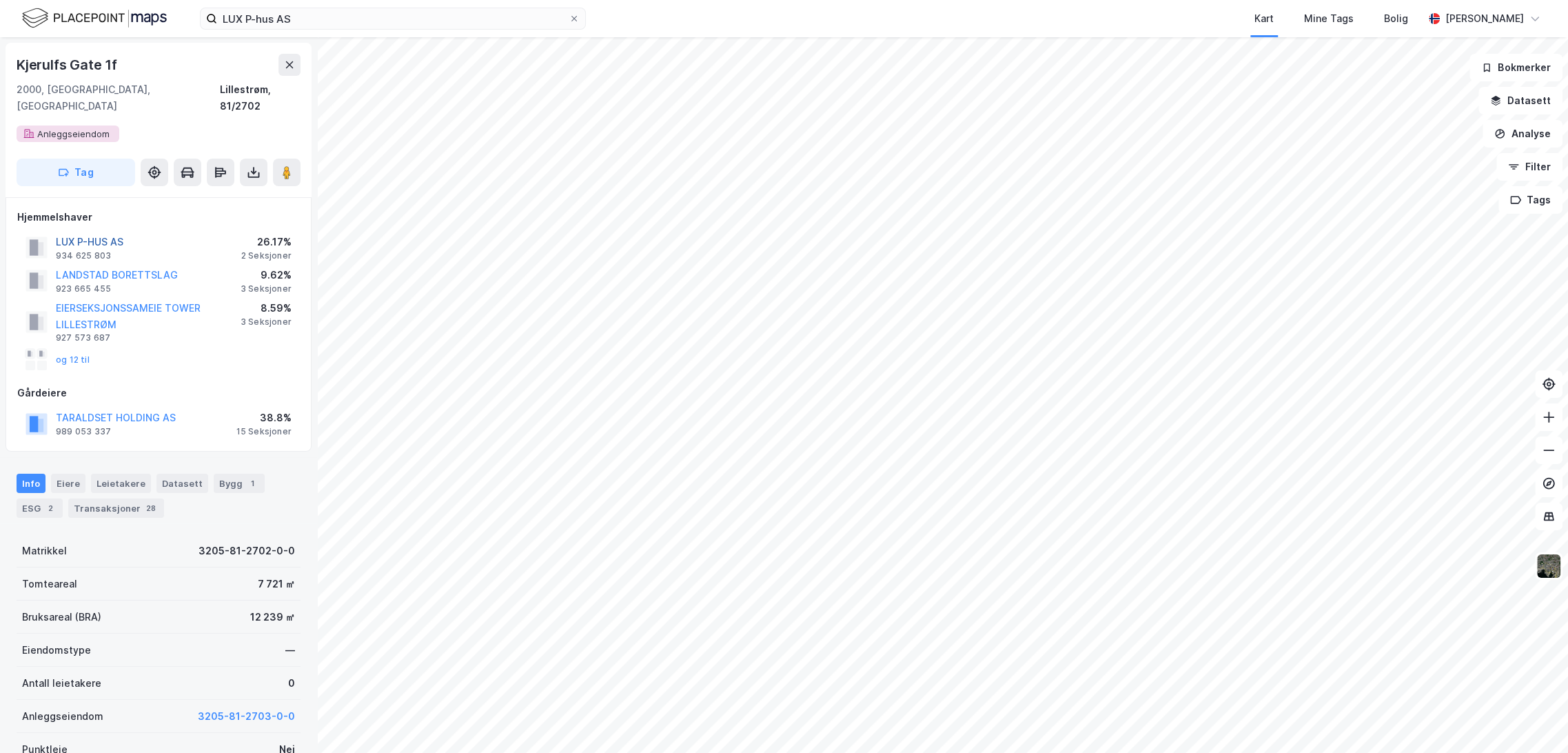
click at [0, 0] on button "LUX P-HUS AS" at bounding box center [0, 0] width 0 height 0
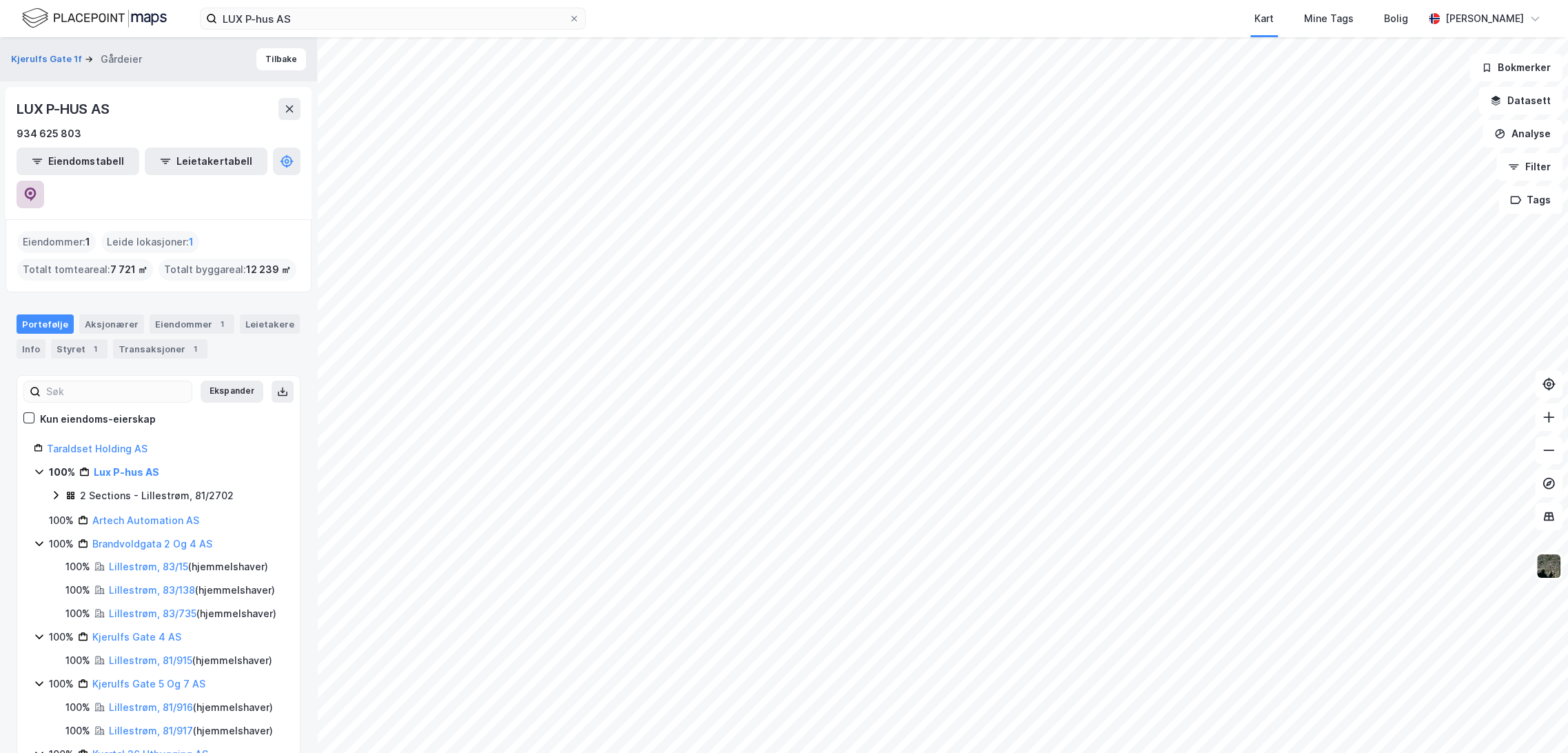
click at [44, 181] on button at bounding box center [31, 195] width 28 height 28
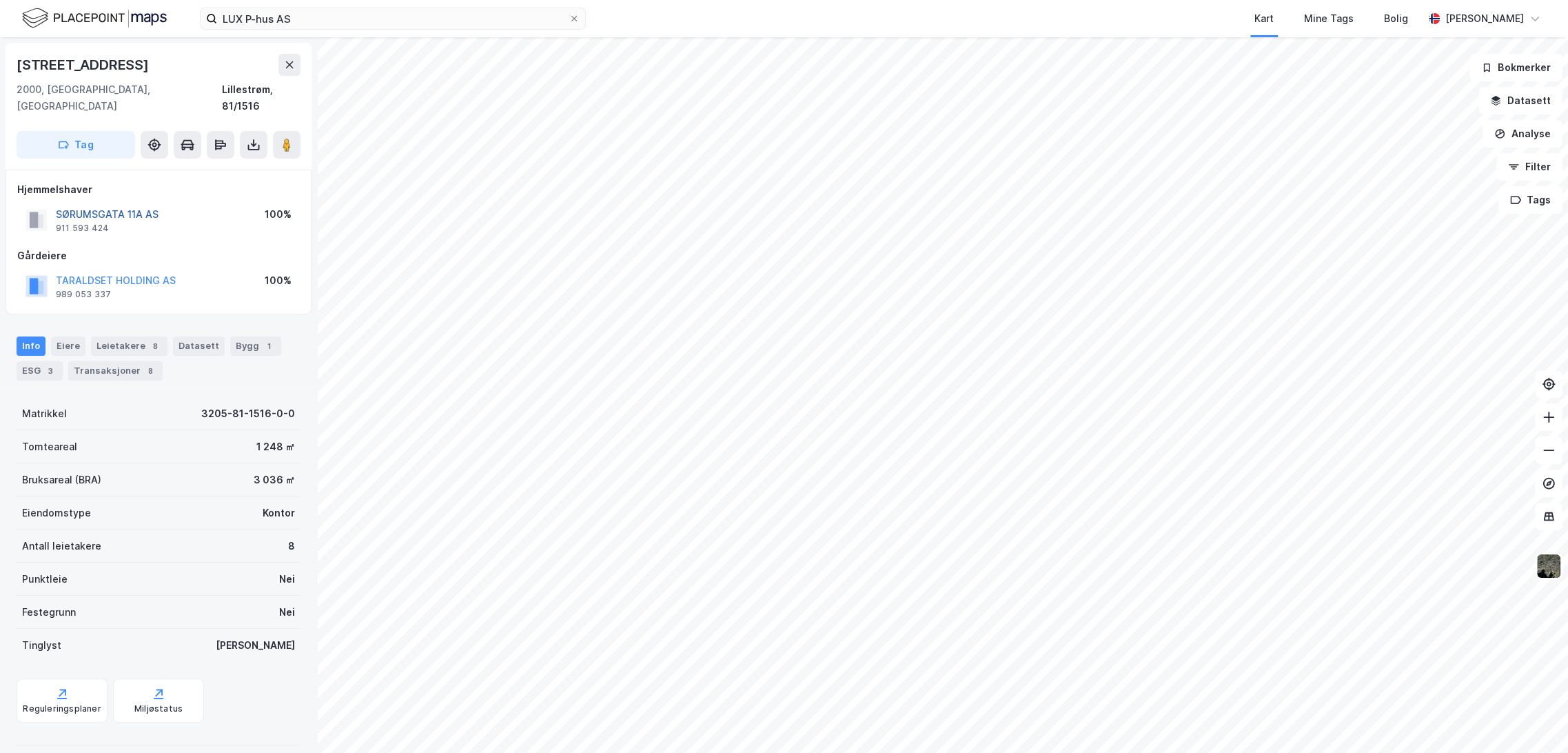
click at [0, 0] on button "SØRUMSGATA 11A AS" at bounding box center [0, 0] width 0 height 0
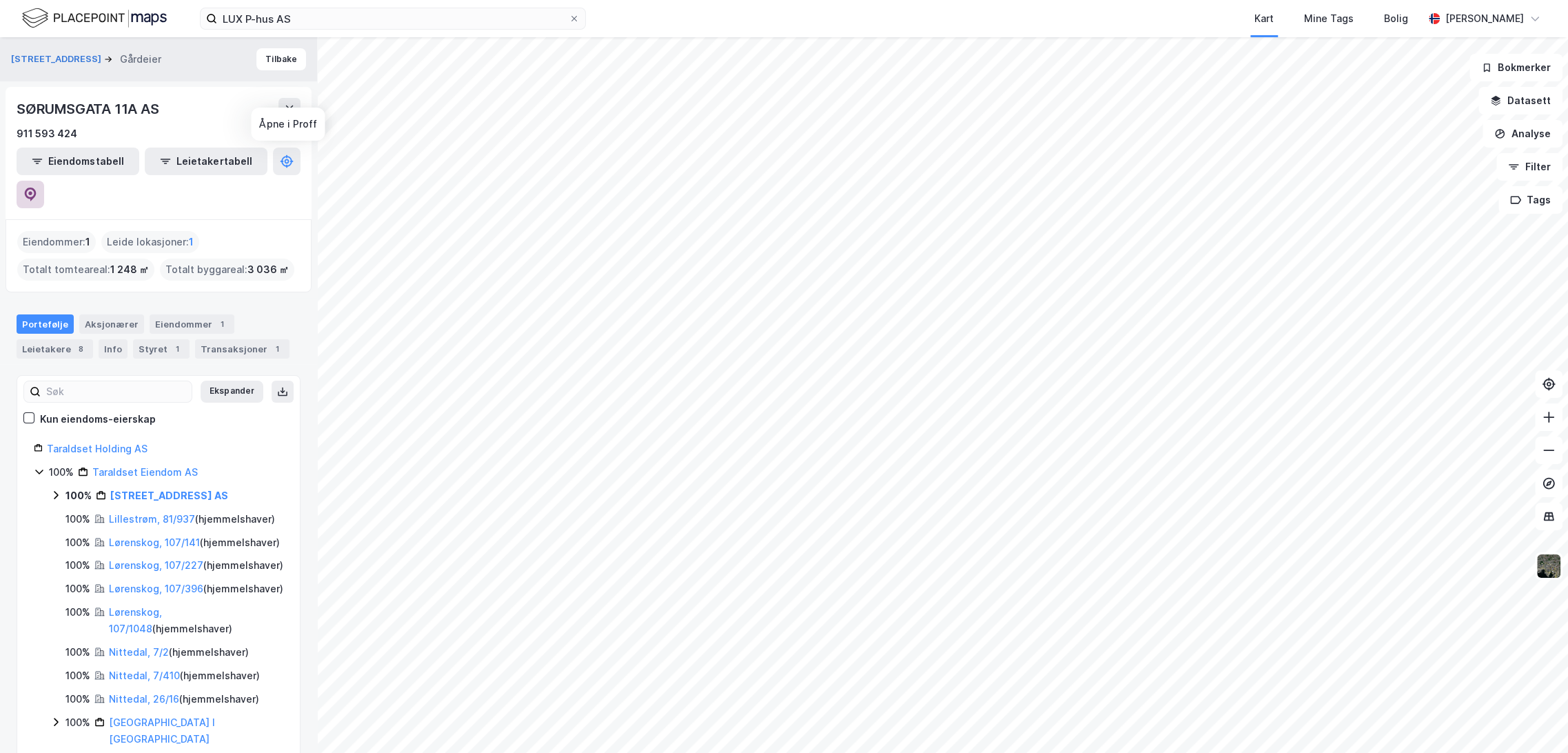
click at [37, 188] on icon at bounding box center [31, 195] width 14 height 14
click at [298, 108] on button at bounding box center [290, 109] width 22 height 22
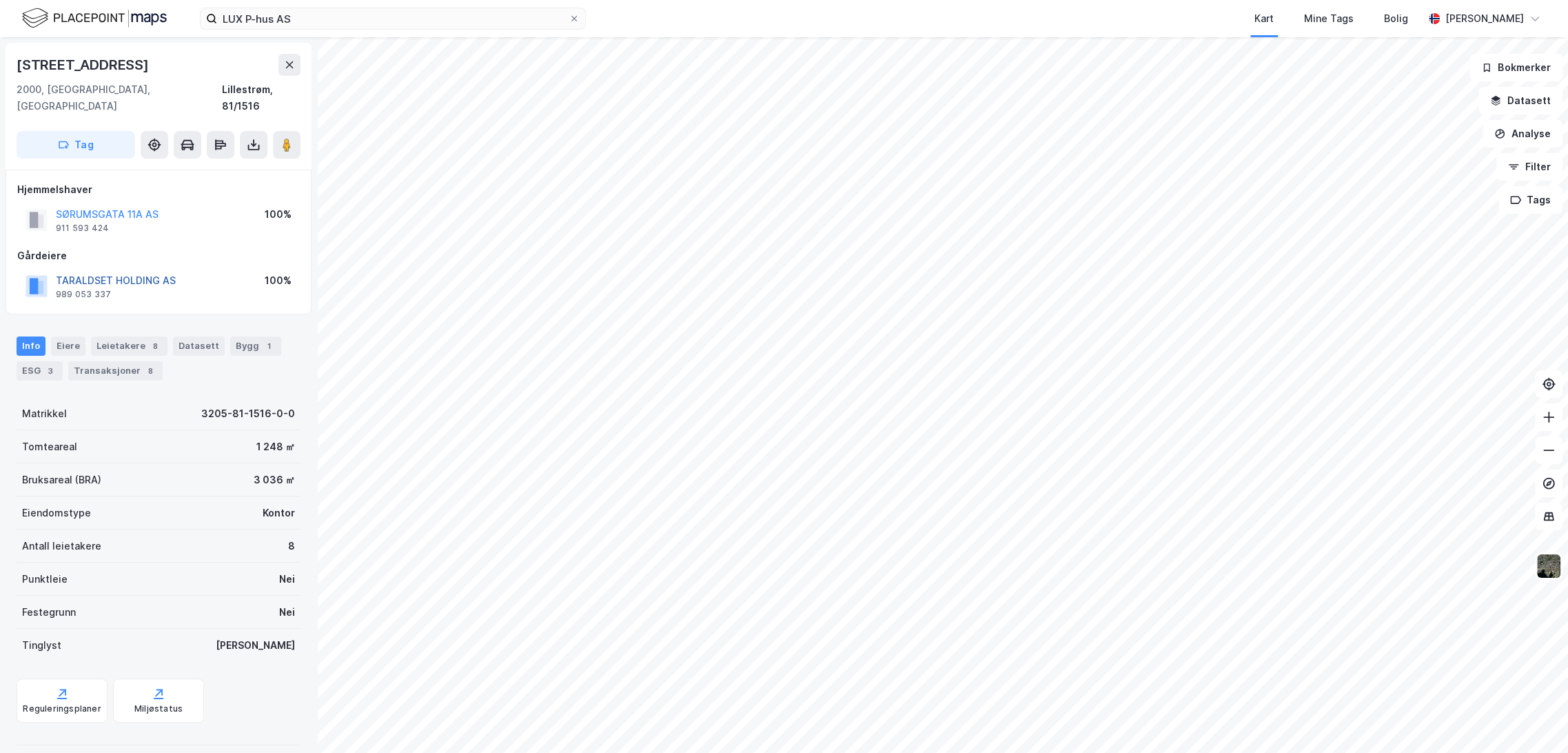
click at [0, 0] on button "TARALDSET HOLDING AS" at bounding box center [0, 0] width 0 height 0
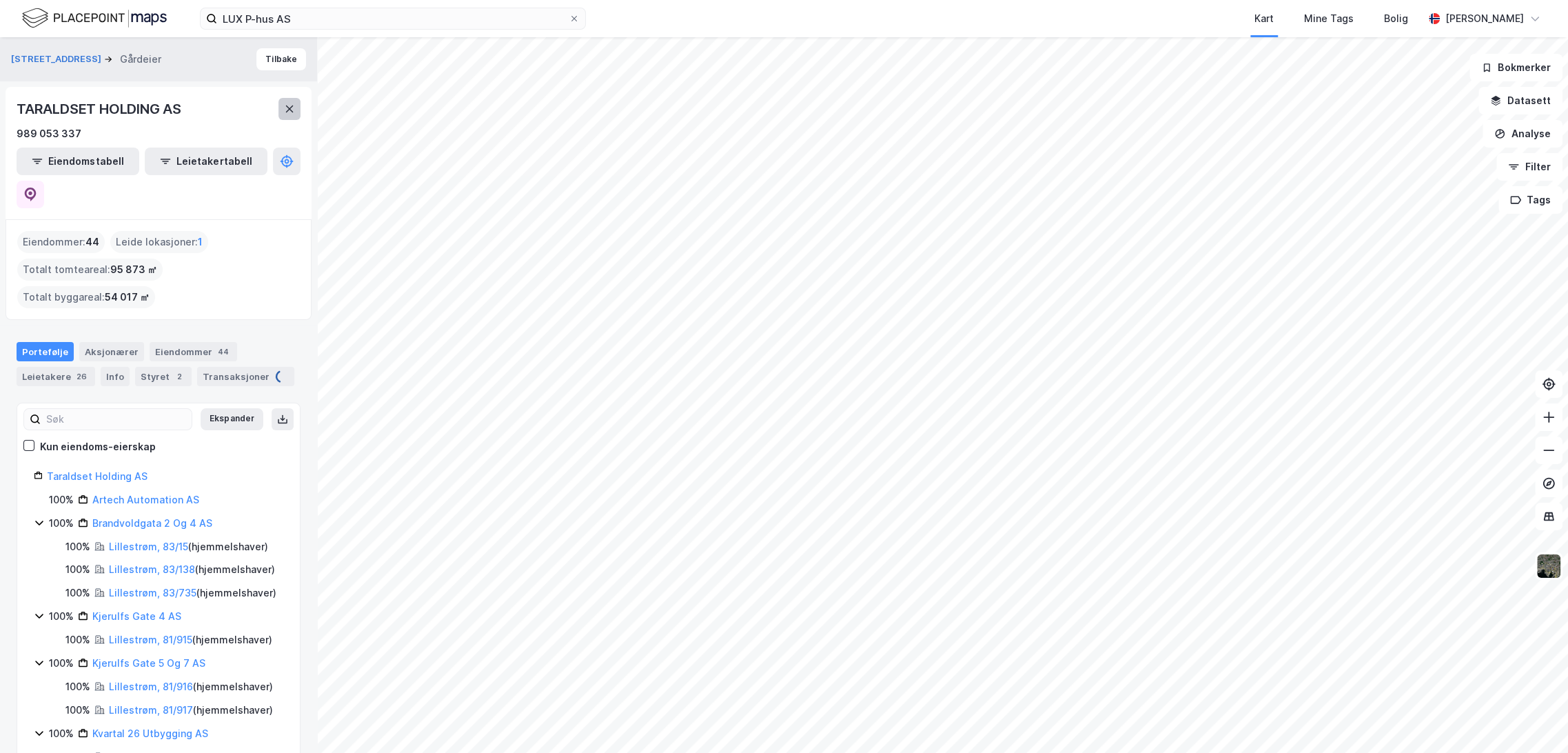
click at [281, 115] on button at bounding box center [290, 109] width 22 height 22
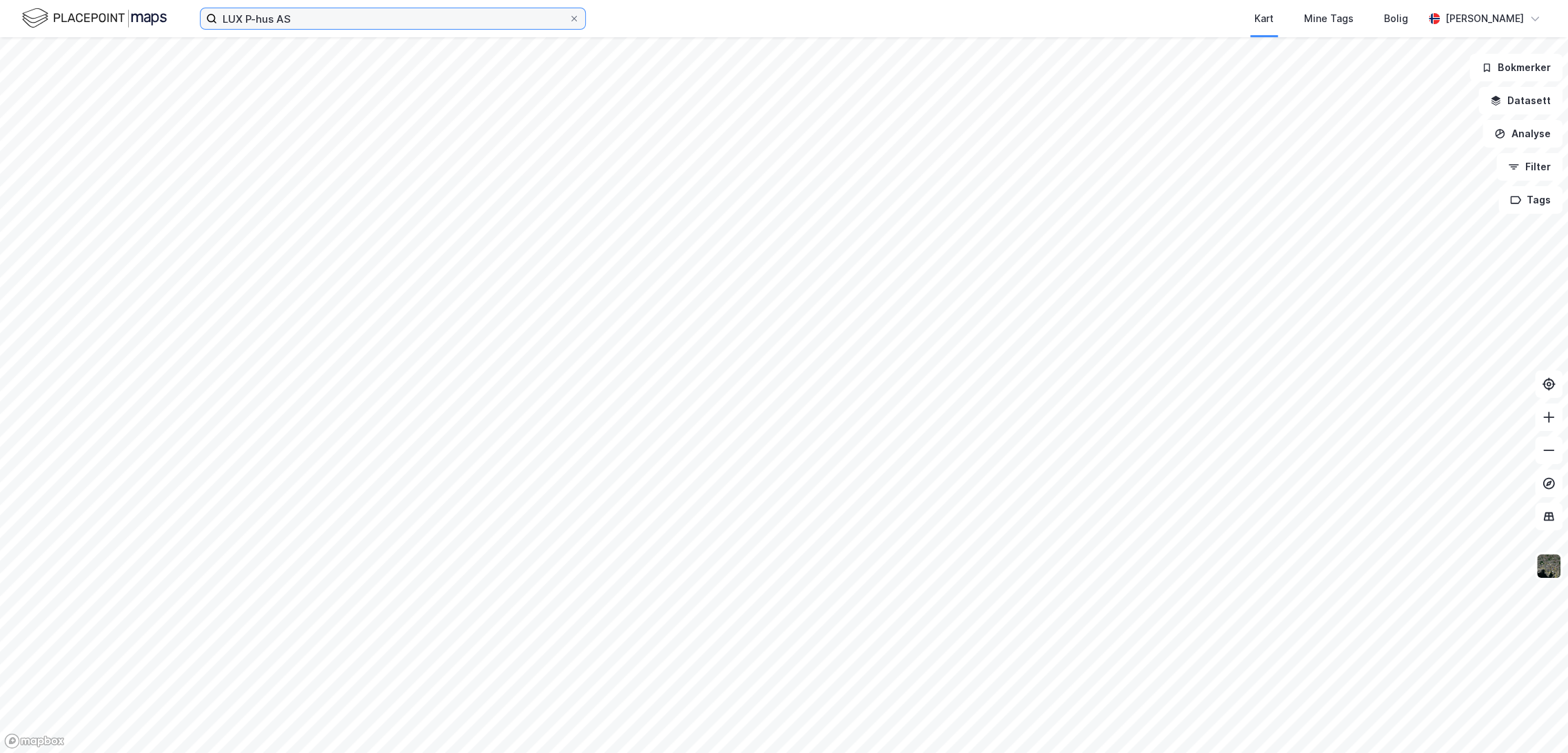
click at [315, 24] on input "LUX P-hus AS" at bounding box center [393, 19] width 351 height 21
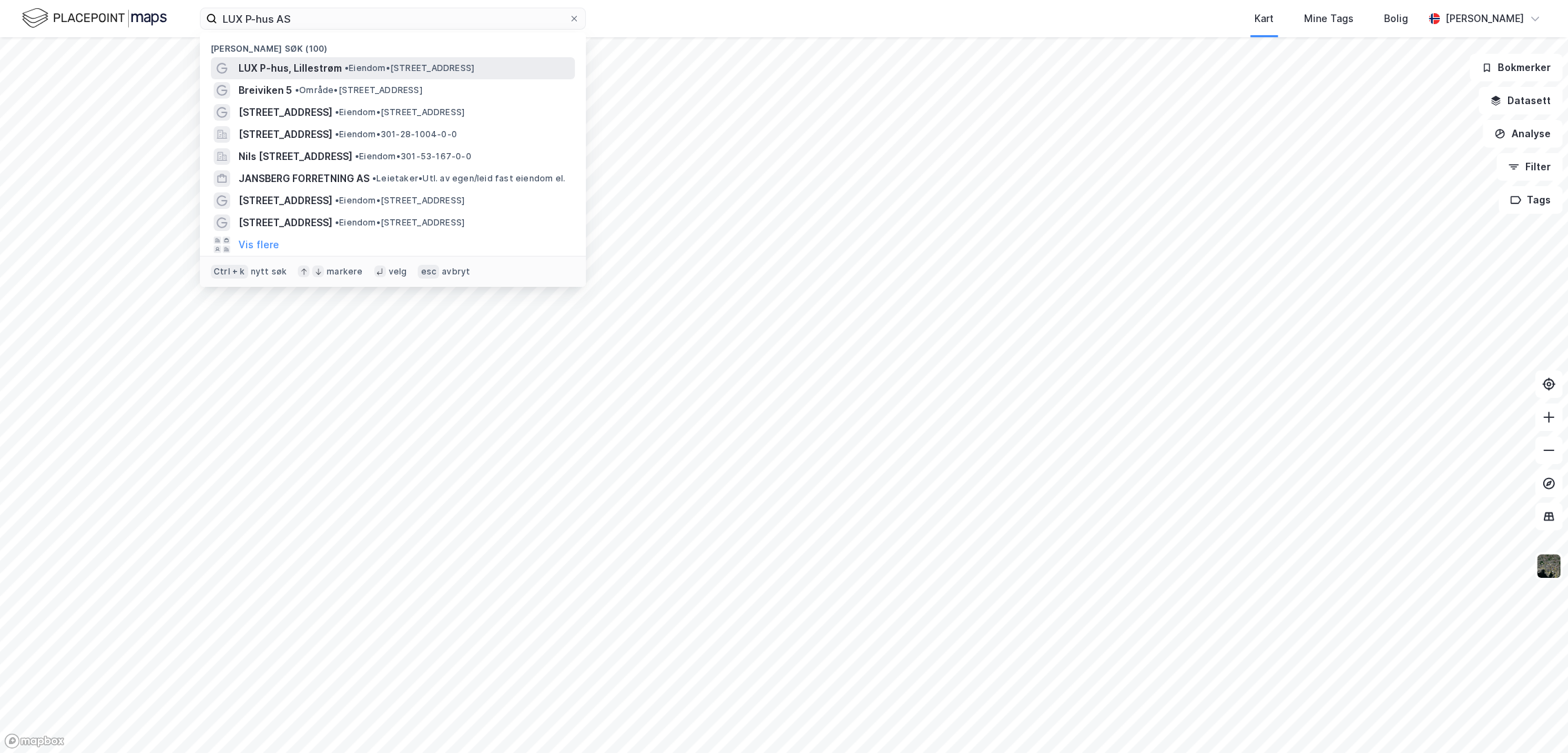
click at [301, 68] on span "LUX P-hus, Lillestrøm" at bounding box center [290, 68] width 103 height 17
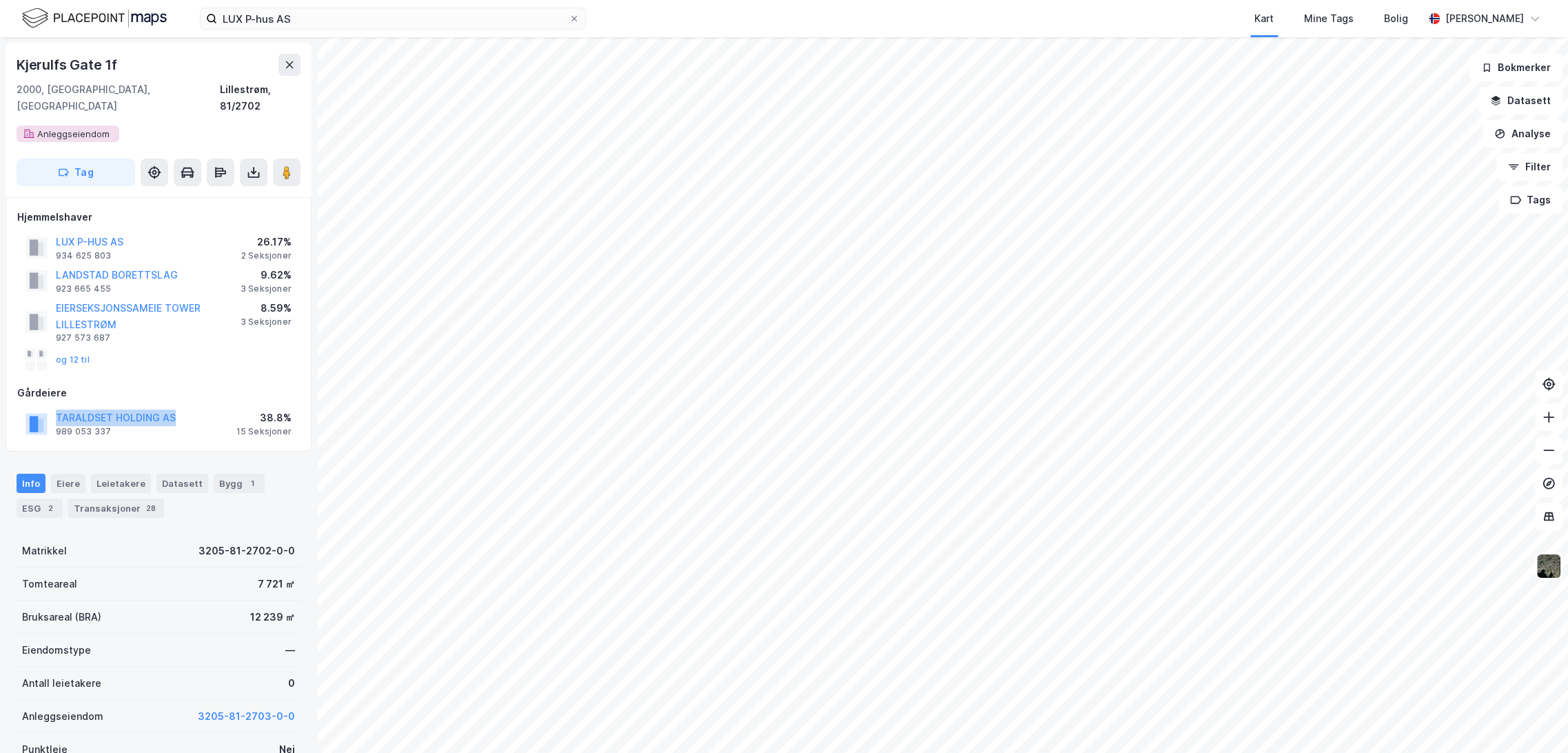
drag, startPoint x: 174, startPoint y: 399, endPoint x: 67, endPoint y: 382, distance: 108.3
click at [67, 385] on div "Gårdeiere TARALDSET HOLDING AS 989 053 337 38.8% 15 Seksjoner" at bounding box center [158, 412] width 283 height 55
copy div "Gårdeiere TARALDSET HOLDING AS"
